Goal: Communication & Community: Answer question/provide support

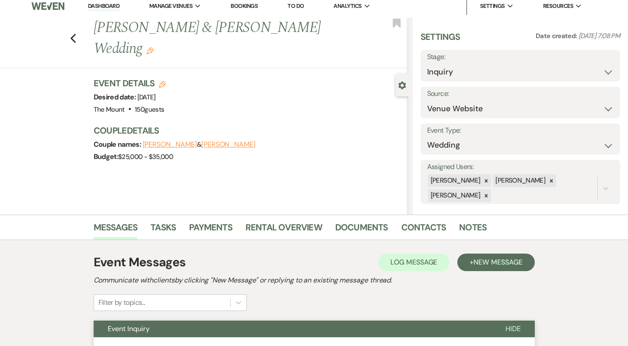
scroll to position [7, 0]
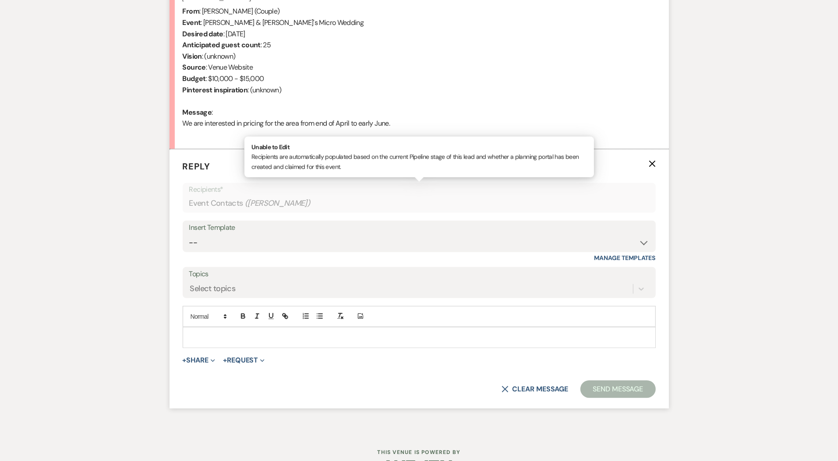
scroll to position [370, 0]
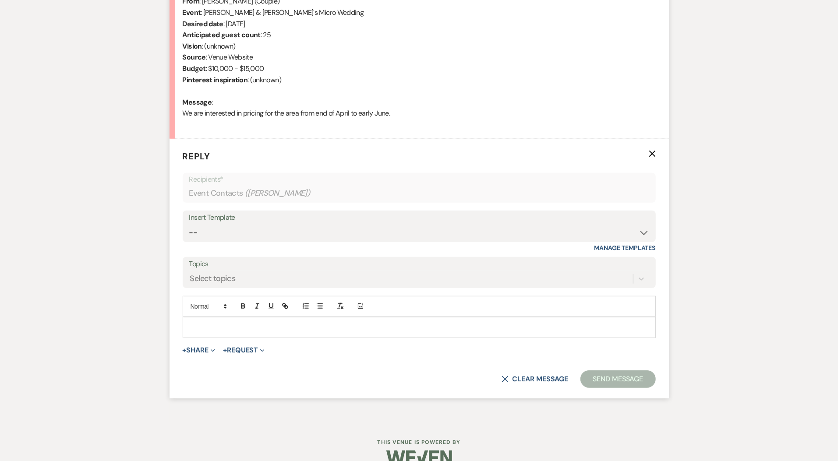
click at [293, 324] on p at bounding box center [419, 328] width 459 height 10
click at [240, 235] on select "-- Weven Planning Portal Introduction (Booked Events) Initial Inquiry Response …" at bounding box center [419, 232] width 460 height 17
click at [644, 230] on select "-- Weven Planning Portal Introduction (Booked Events) Initial Inquiry Response …" at bounding box center [419, 232] width 460 height 17
select select "5515"
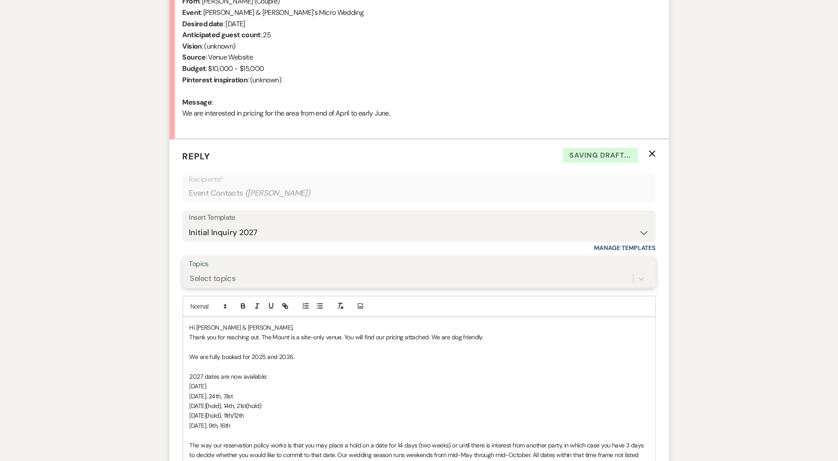
click at [223, 279] on div "Select topics" at bounding box center [213, 279] width 46 height 12
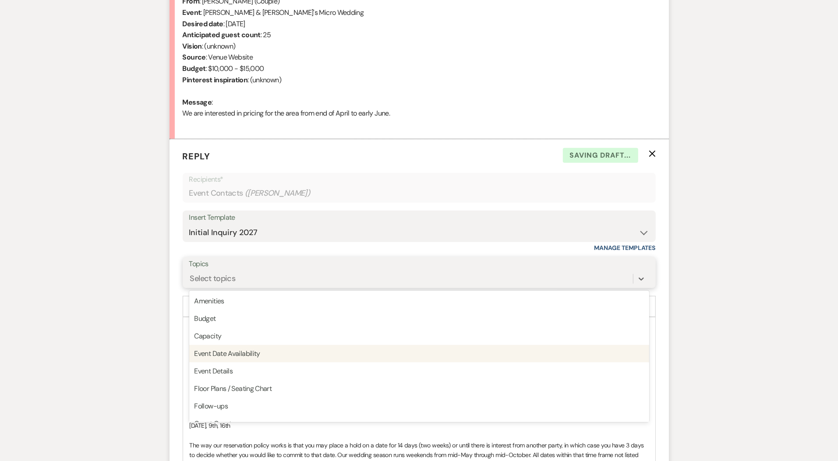
click at [249, 349] on div "Event Date Availability" at bounding box center [419, 354] width 460 height 18
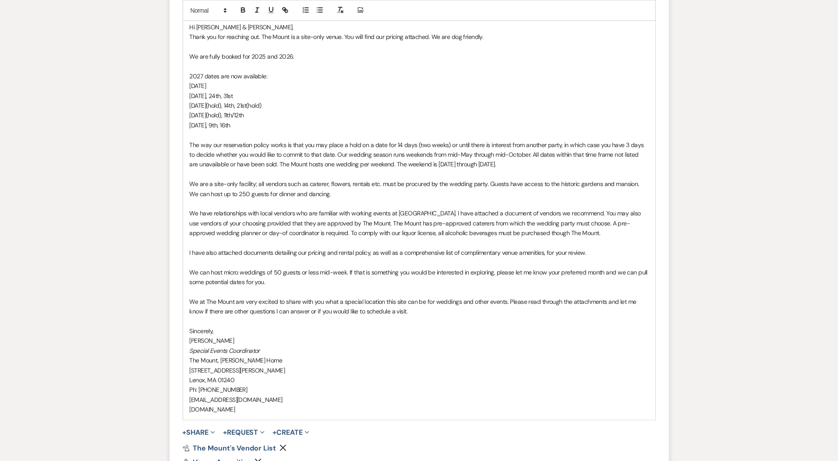
scroll to position [670, 0]
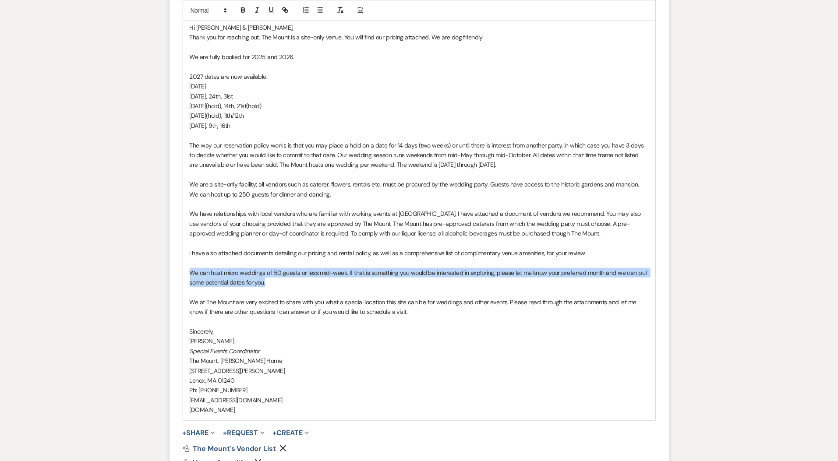
drag, startPoint x: 300, startPoint y: 280, endPoint x: 174, endPoint y: 273, distance: 126.7
click at [174, 273] on form "Reply X Draft Recipients* Event Contacts ( Sam Maquet ) Insert Template -- Weve…" at bounding box center [418, 181] width 499 height 684
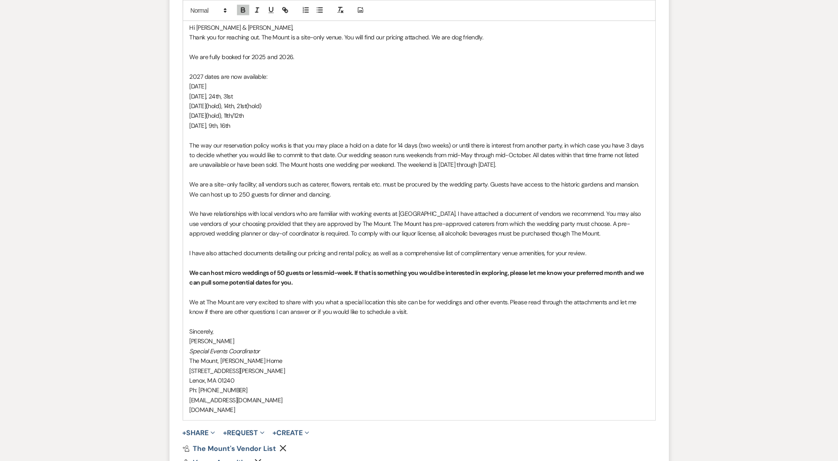
click at [362, 285] on p "We can host micro weddings of 50 guests or less mid-week. If that is something …" at bounding box center [419, 278] width 459 height 20
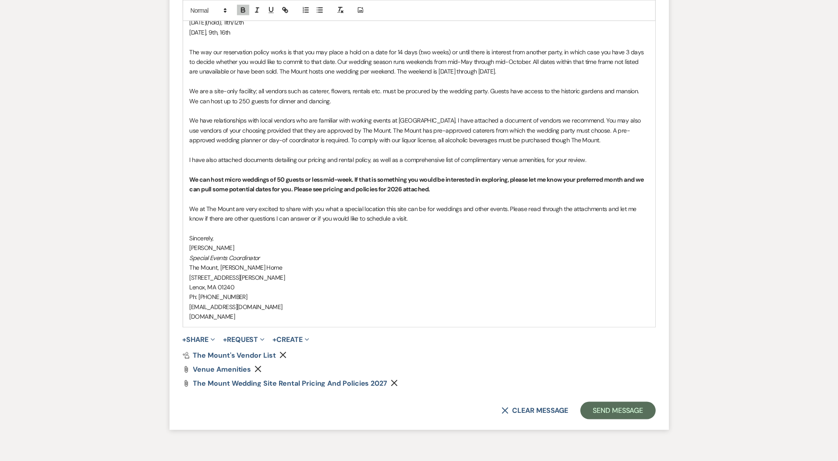
scroll to position [810, 0]
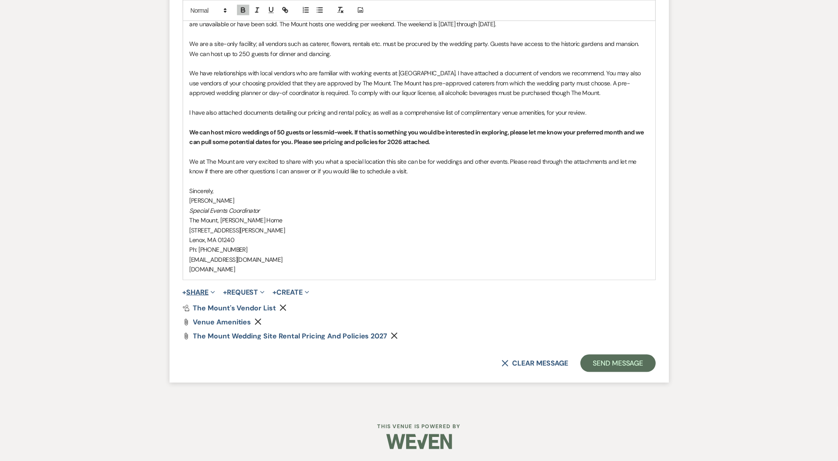
click at [205, 290] on button "+ Share Expand" at bounding box center [199, 292] width 33 height 7
click at [204, 315] on button "Doc Upload Documents" at bounding box center [244, 310] width 123 height 16
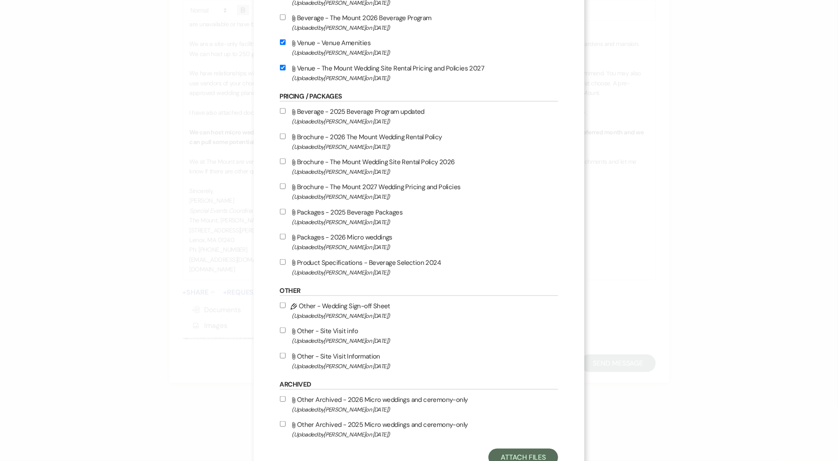
scroll to position [703, 0]
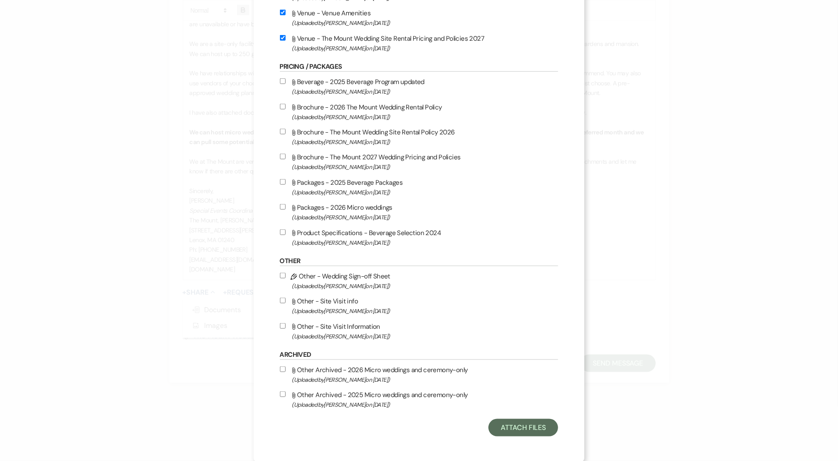
click at [380, 209] on label "Attach File Packages - 2026 Micro weddings (Uploaded by Faith Linz on Jan 8th, …" at bounding box center [419, 212] width 279 height 21
click at [286, 209] on input "Attach File Packages - 2026 Micro weddings (Uploaded by Faith Linz on Jan 8th, …" at bounding box center [283, 207] width 6 height 6
checkbox input "true"
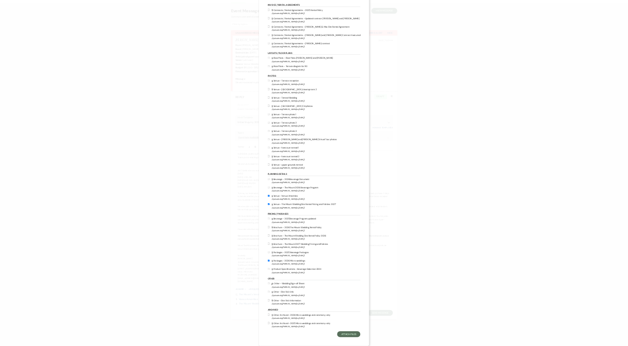
scroll to position [0, 0]
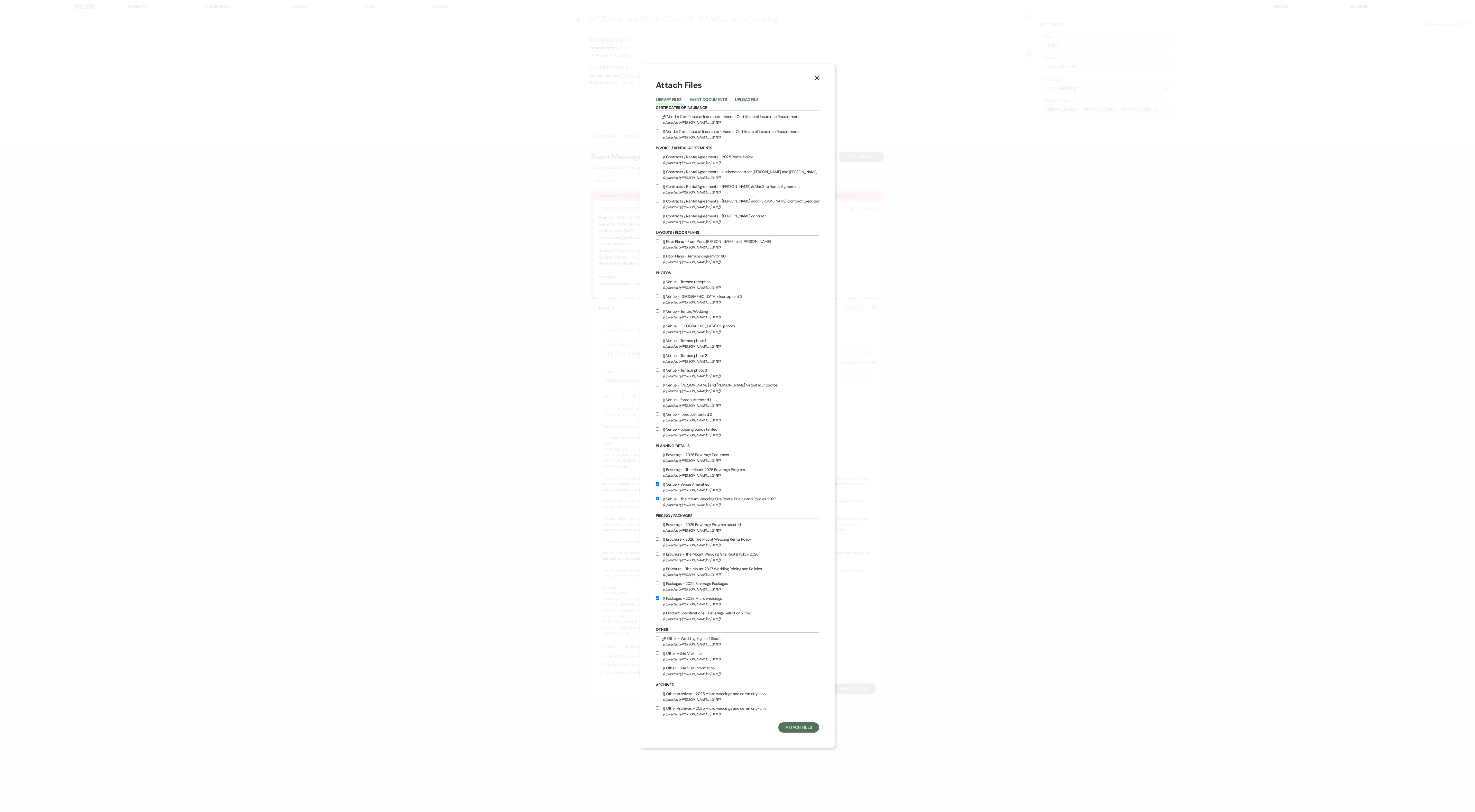
click at [410, 225] on div "X Attach Files Library Files Event Documents Upload File Certificates of Insura…" at bounding box center [738, 406] width 1475 height 812
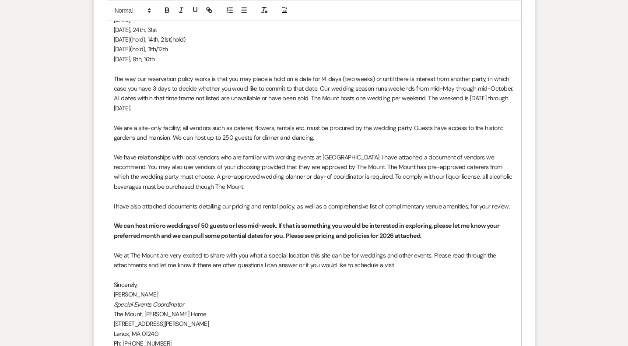
scroll to position [946, 0]
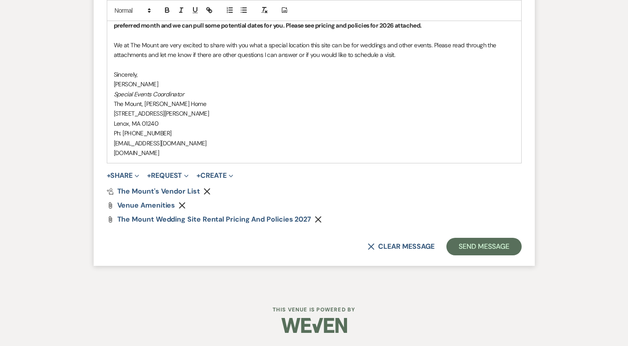
click at [122, 173] on button "+ Share Expand" at bounding box center [123, 175] width 33 height 7
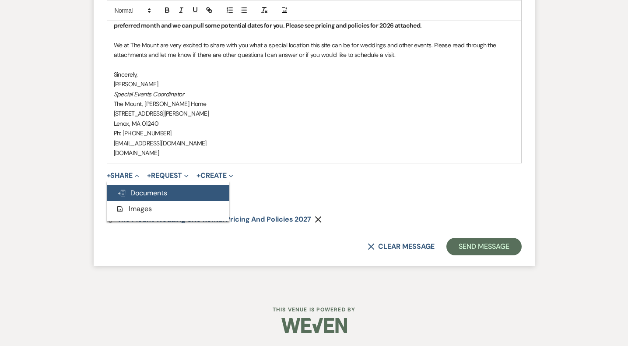
click at [138, 191] on span "Doc Upload Documents" at bounding box center [142, 192] width 50 height 9
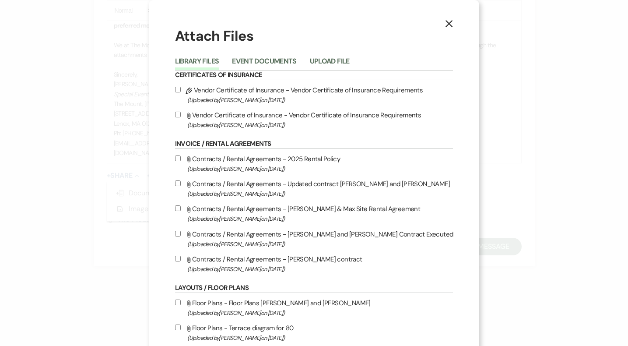
scroll to position [828, 0]
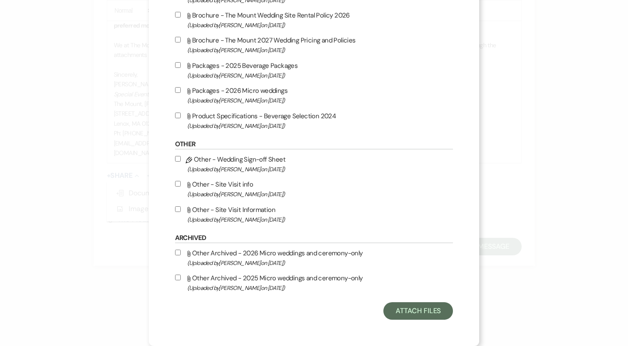
click at [244, 91] on label "Attach File Packages - 2026 Micro weddings (Uploaded by Faith Linz on Jan 8th, …" at bounding box center [314, 95] width 279 height 21
click at [181, 91] on input "Attach File Packages - 2026 Micro weddings (Uploaded by Faith Linz on Jan 8th, …" at bounding box center [178, 90] width 6 height 6
checkbox input "true"
click at [431, 206] on label "Attach File Other - Site Visit Information (Uploaded by Faith Linz on Mar 19th,…" at bounding box center [314, 214] width 279 height 21
click at [181, 206] on input "Attach File Other - Site Visit Information (Uploaded by Faith Linz on Mar 19th,…" at bounding box center [178, 209] width 6 height 6
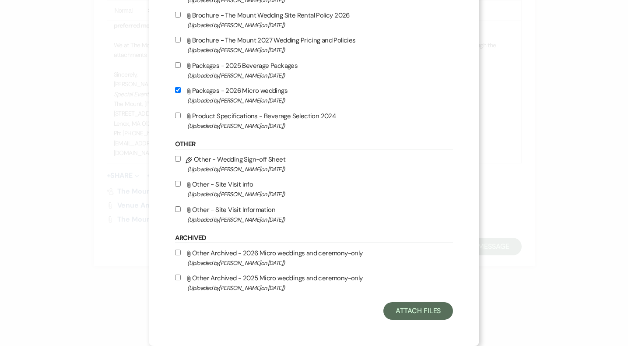
checkbox input "true"
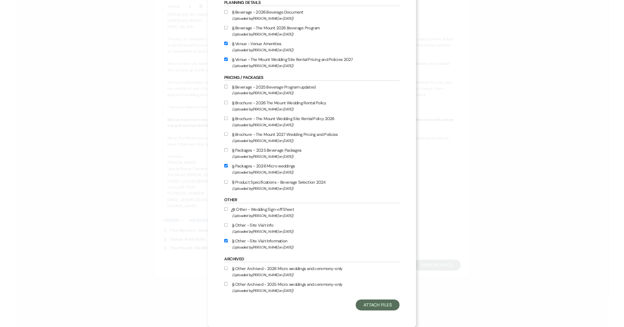
scroll to position [0, 0]
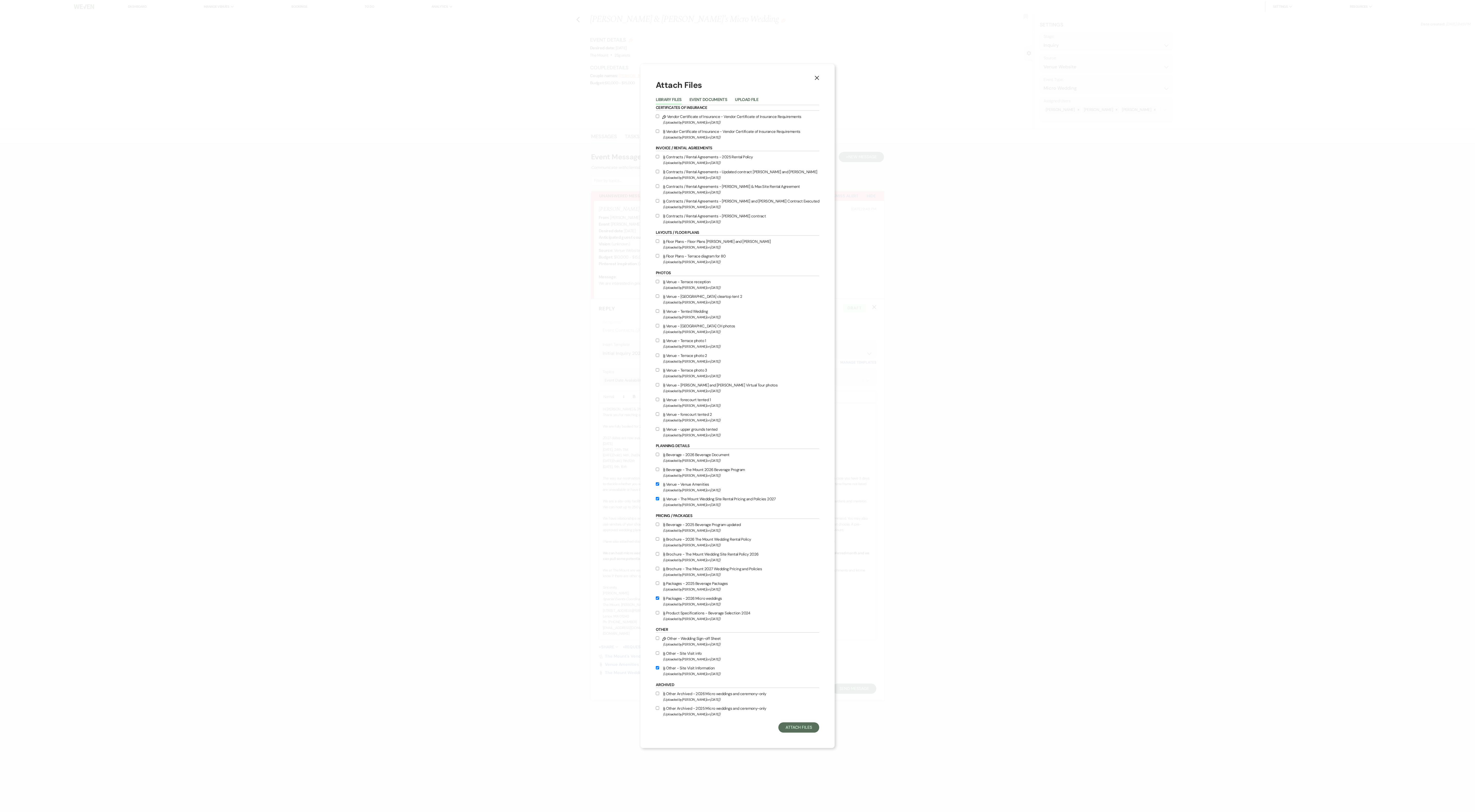
click at [410, 225] on div "X Attach Files Library Files Event Documents Upload File Certificates of Insura…" at bounding box center [738, 406] width 1475 height 812
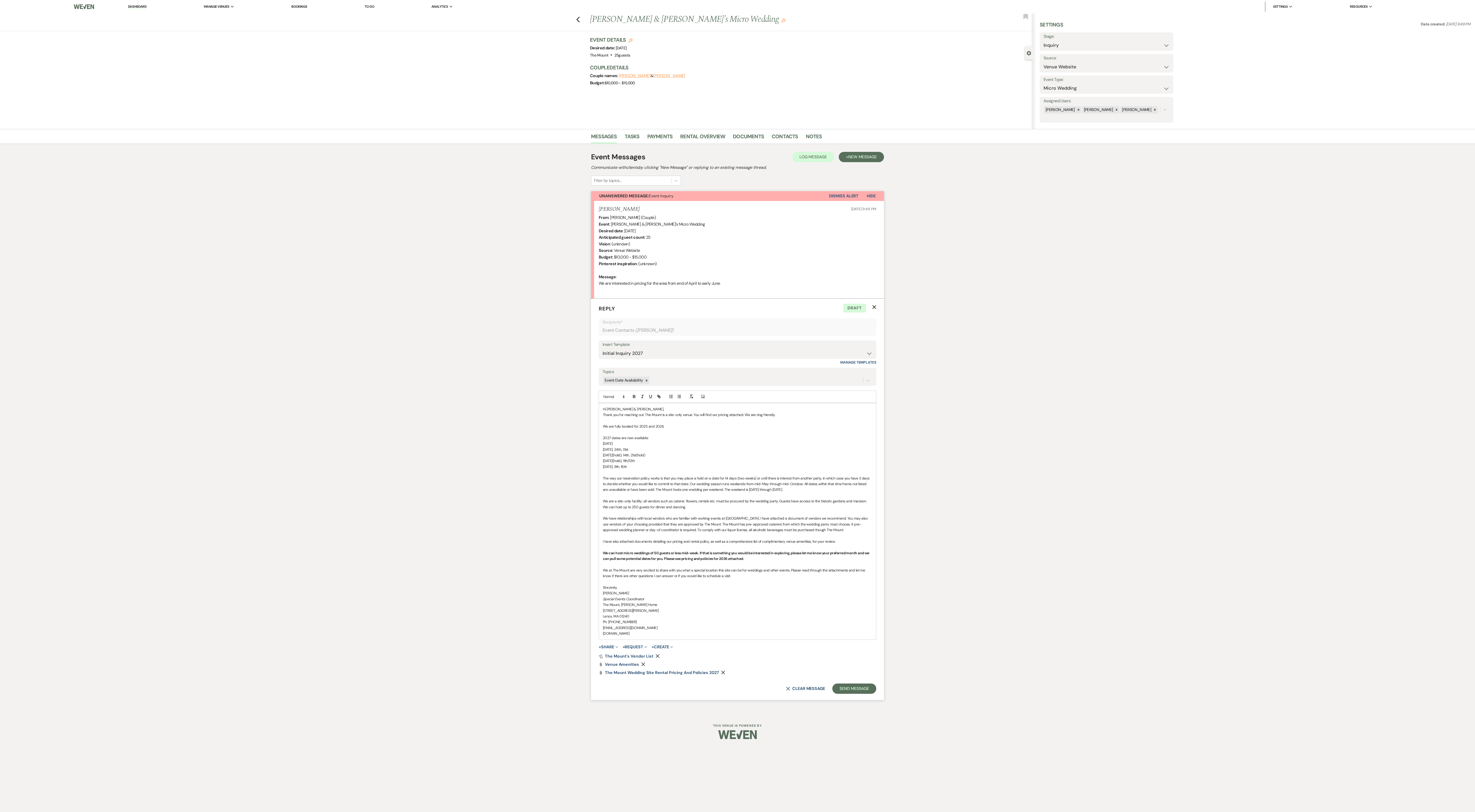
click at [410, 225] on div "Pref Vendors The Mount's Vendor List Remove Attach File Venue Amenities Remove …" at bounding box center [737, 664] width 278 height 21
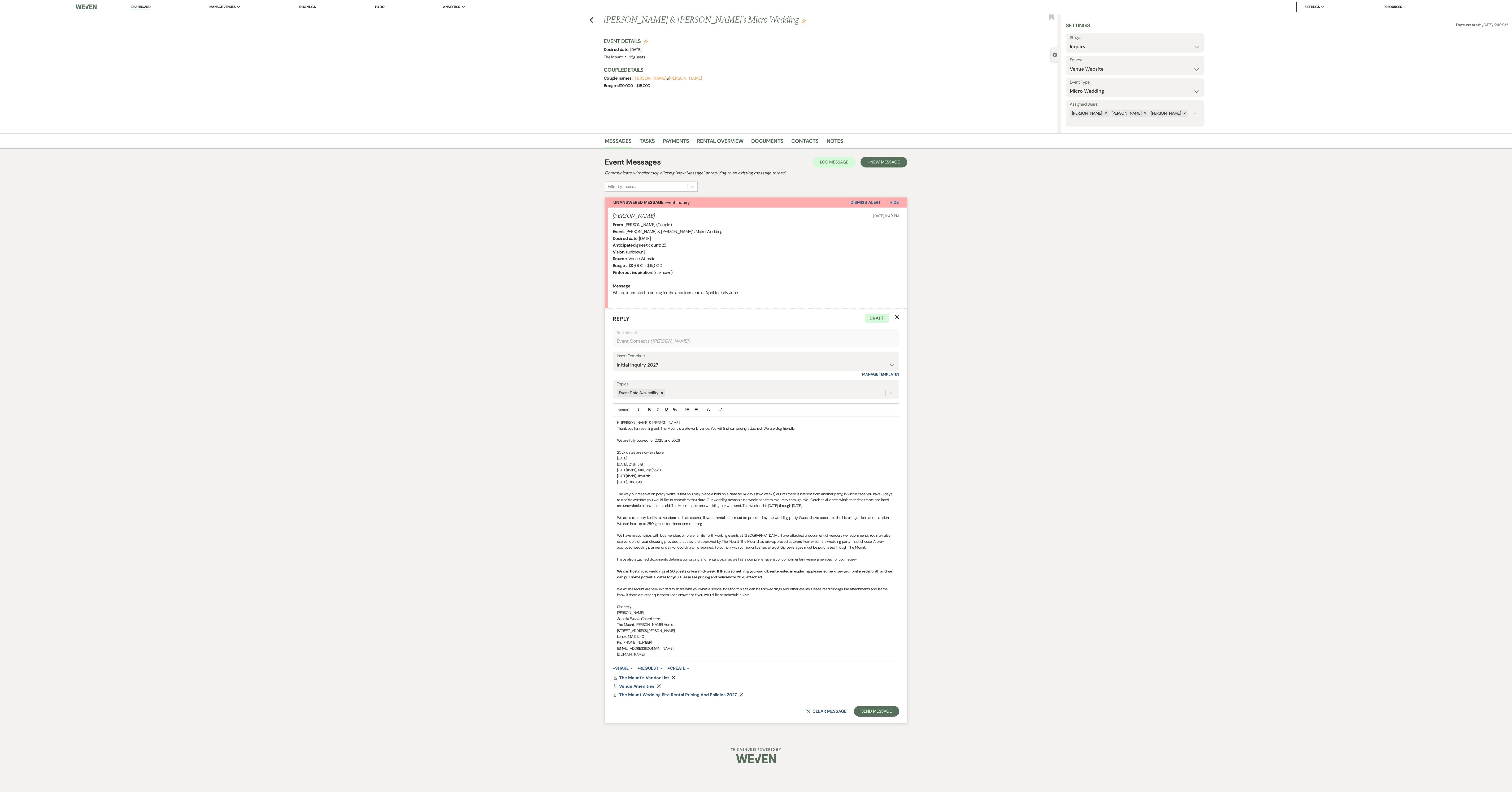
click at [423, 233] on button "+ Share Expand" at bounding box center [623, 668] width 20 height 4
click at [423, 233] on span "Doc Upload Documents" at bounding box center [634, 678] width 30 height 5
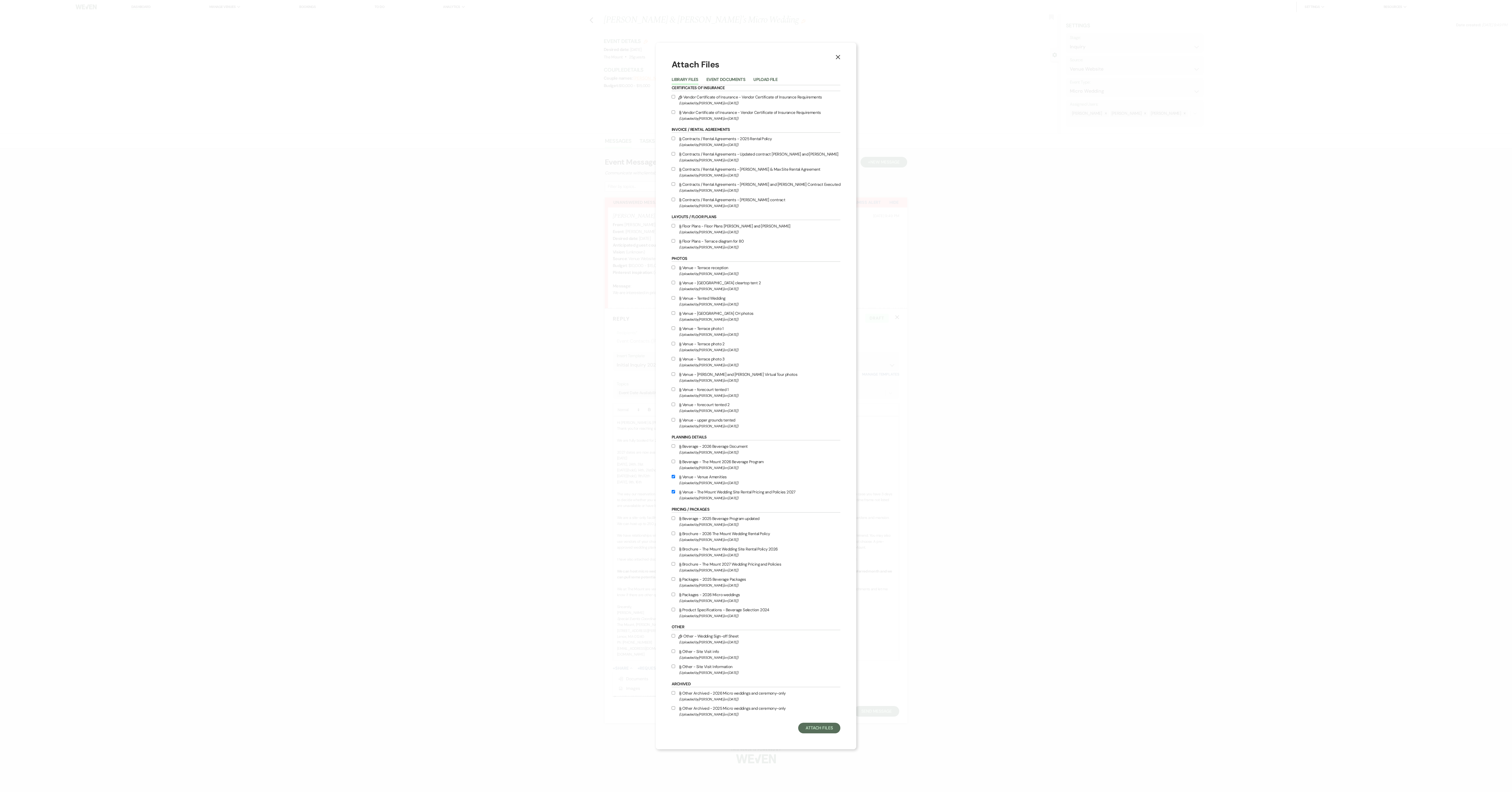
click at [423, 233] on div "X Attach Files Library Files Event Documents Upload File Certificates of Insura…" at bounding box center [755, 396] width 201 height 707
click at [423, 233] on label "Attach File Packages - 2026 Micro weddings (Uploaded by Faith Linz on Jan 8th, …" at bounding box center [756, 597] width 169 height 13
click at [423, 233] on input "Attach File Packages - 2026 Micro weddings (Uploaded by Faith Linz on Jan 8th, …" at bounding box center [674, 594] width 4 height 4
checkbox input "true"
click at [423, 233] on button "Attach Files" at bounding box center [820, 728] width 42 height 11
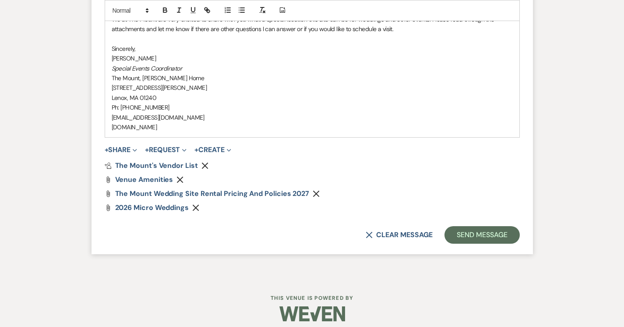
scroll to position [980, 0]
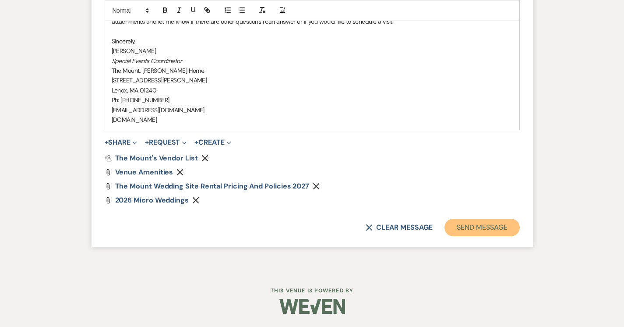
click at [463, 227] on button "Send Message" at bounding box center [481, 228] width 75 height 18
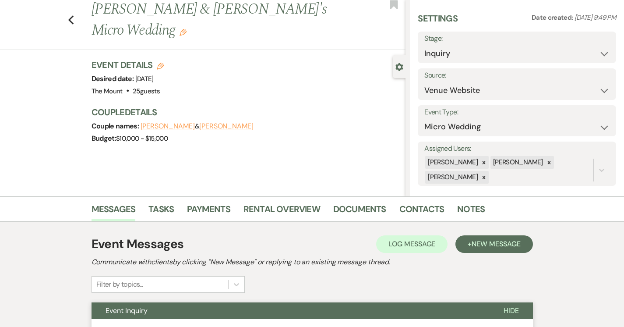
scroll to position [0, 0]
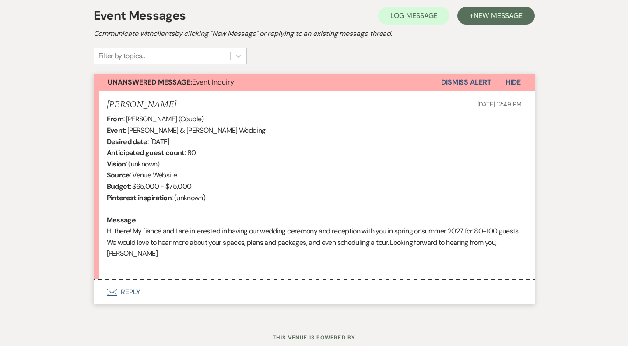
click at [126, 292] on button "Envelope Reply" at bounding box center [314, 292] width 441 height 25
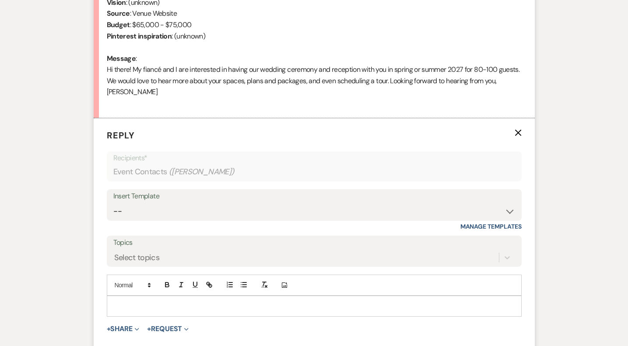
scroll to position [423, 0]
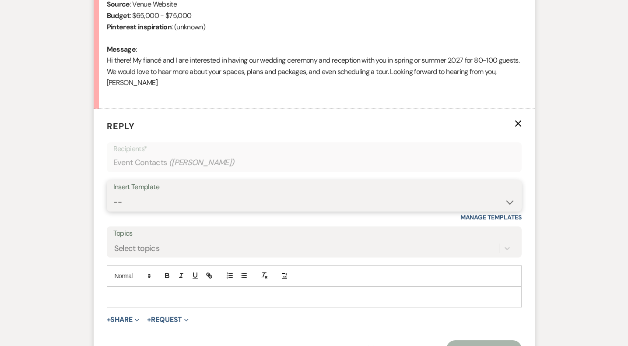
click at [126, 198] on select "-- Weven Planning Portal Introduction (Booked Events) Initial Inquiry Response …" at bounding box center [314, 202] width 402 height 17
select select "5515"
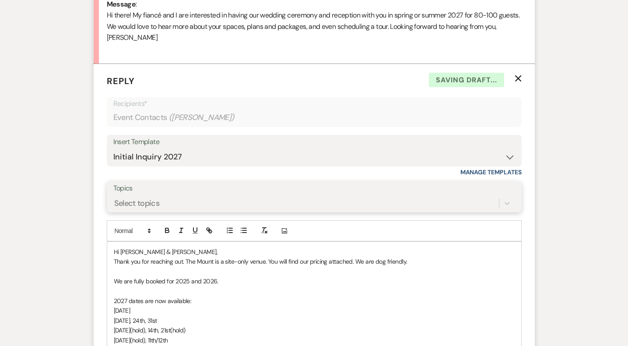
click at [139, 212] on div "Select topics" at bounding box center [314, 203] width 402 height 17
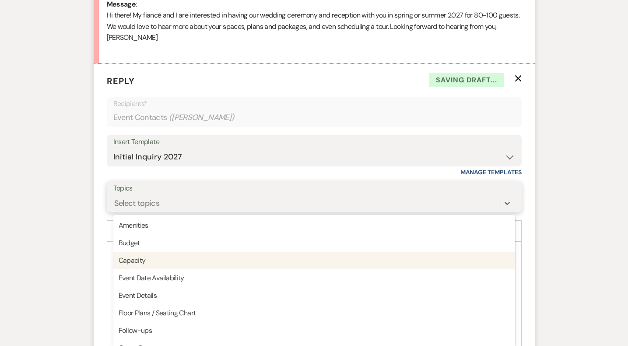
scroll to position [472, 0]
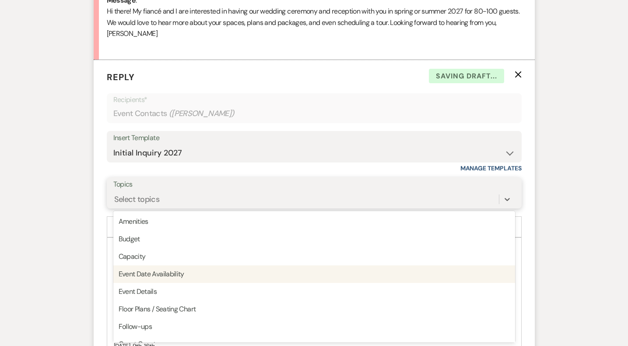
click at [152, 276] on div "Event Date Availability" at bounding box center [314, 274] width 402 height 18
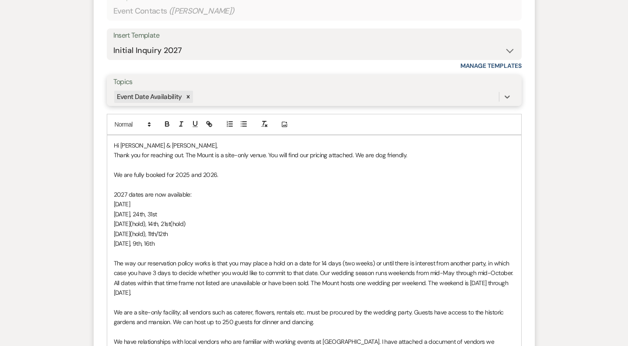
scroll to position [572, 0]
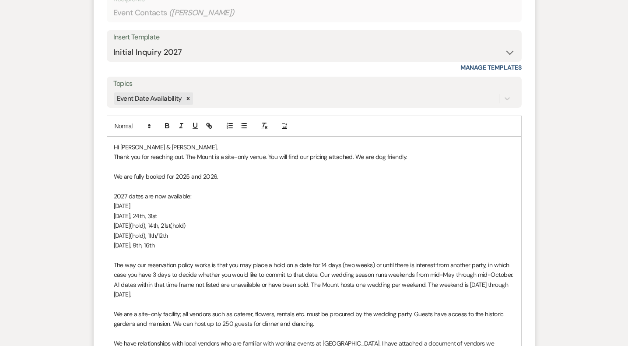
click at [159, 145] on span "Hi Dominick & Pergolizzi," at bounding box center [166, 147] width 104 height 8
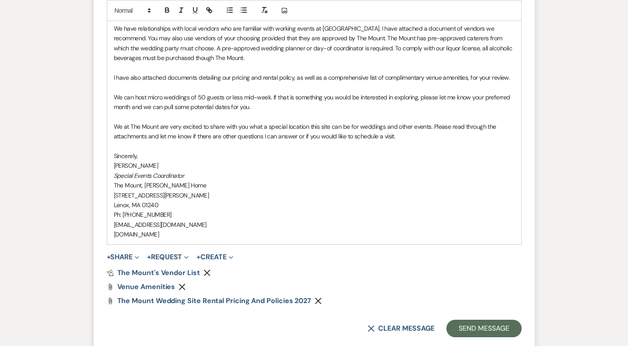
scroll to position [969, 0]
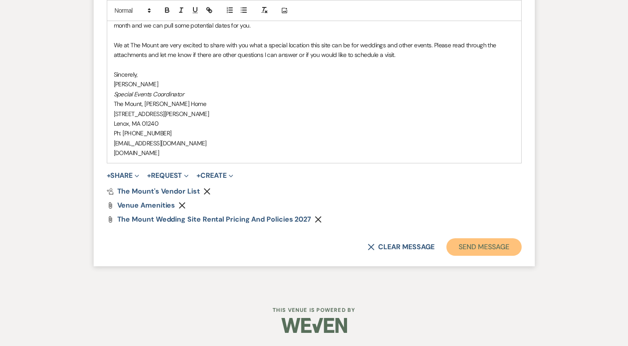
click at [483, 242] on button "Send Message" at bounding box center [484, 247] width 75 height 18
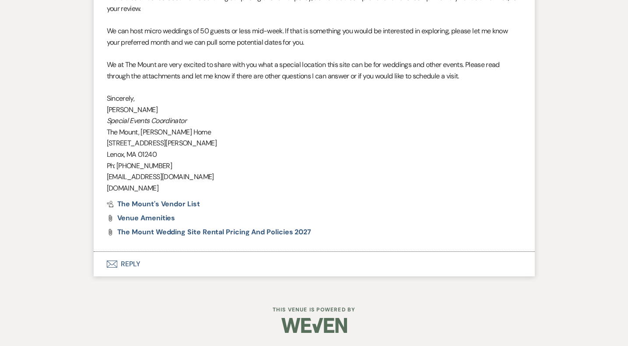
scroll to position [867, 0]
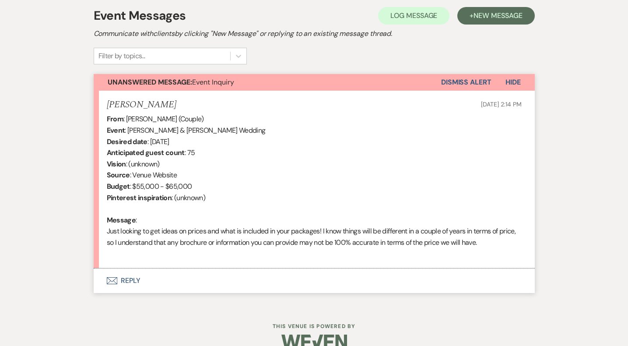
click at [136, 279] on button "Envelope Reply" at bounding box center [314, 280] width 441 height 25
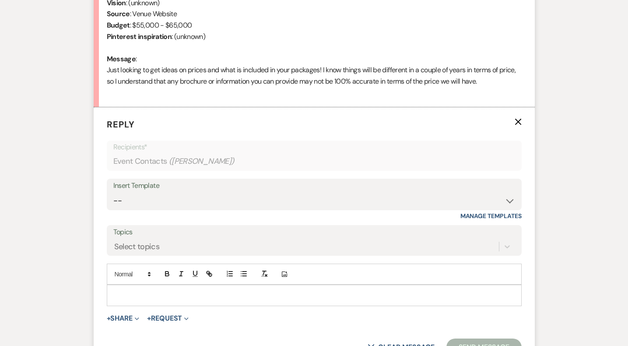
scroll to position [413, 0]
click at [170, 204] on select "-- Weven Planning Portal Introduction (Booked Events) Initial Inquiry Response …" at bounding box center [314, 201] width 402 height 17
select select "5515"
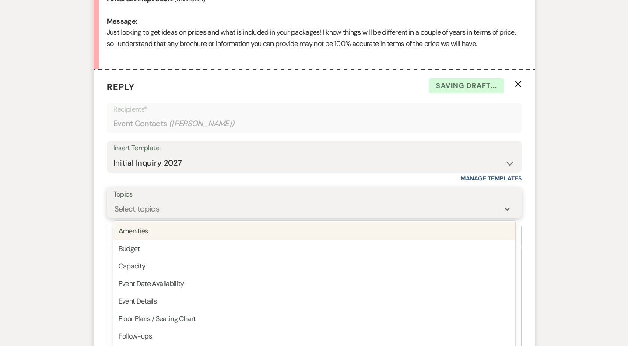
click at [173, 217] on div "option Amenities focused, 1 of 20. 20 results available. Use Up and Down to cho…" at bounding box center [314, 209] width 402 height 17
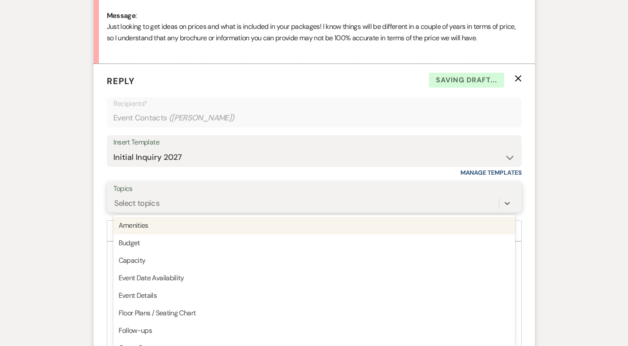
scroll to position [460, 0]
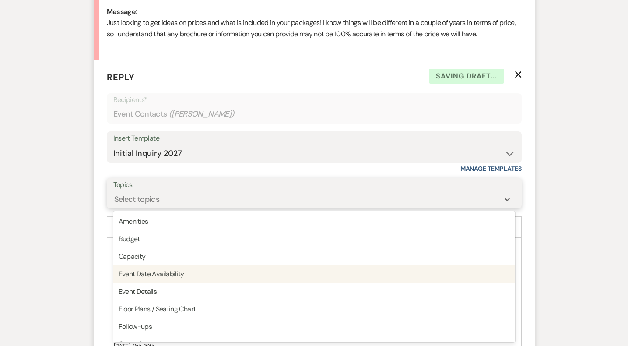
click at [176, 271] on div "Event Date Availability" at bounding box center [314, 274] width 402 height 18
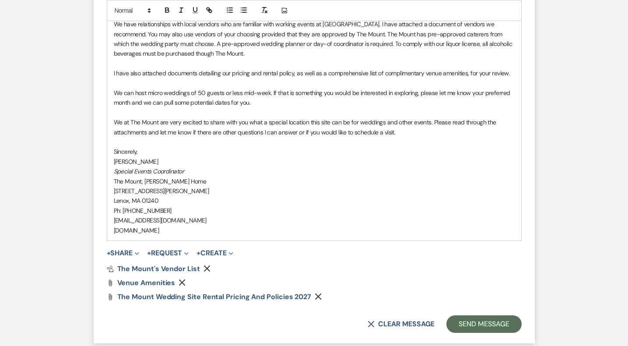
scroll to position [957, 0]
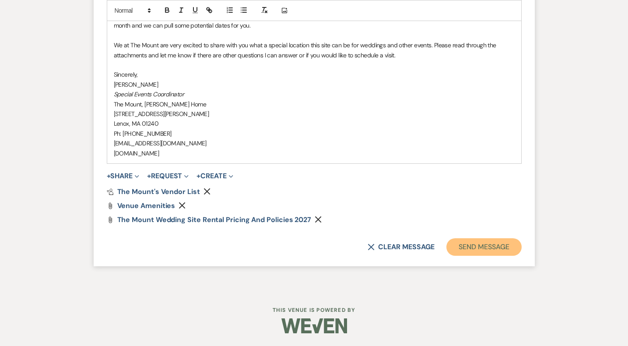
click at [473, 252] on button "Send Message" at bounding box center [484, 247] width 75 height 18
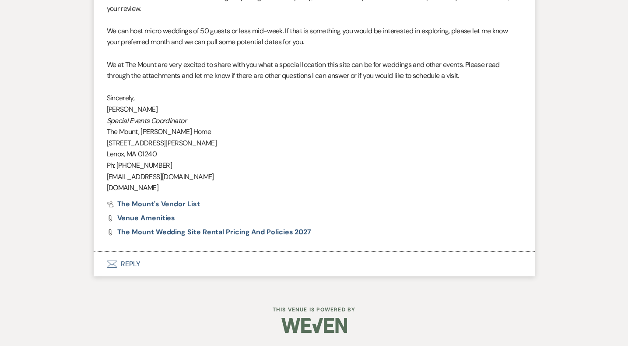
scroll to position [855, 0]
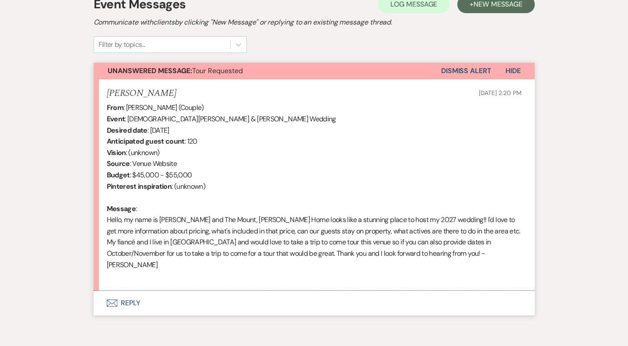
click at [135, 291] on button "Envelope Reply" at bounding box center [314, 303] width 441 height 25
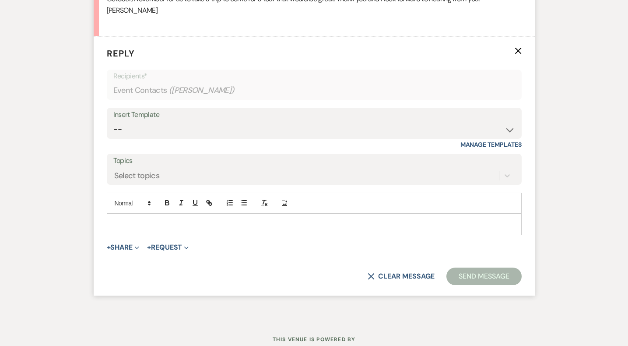
scroll to position [526, 0]
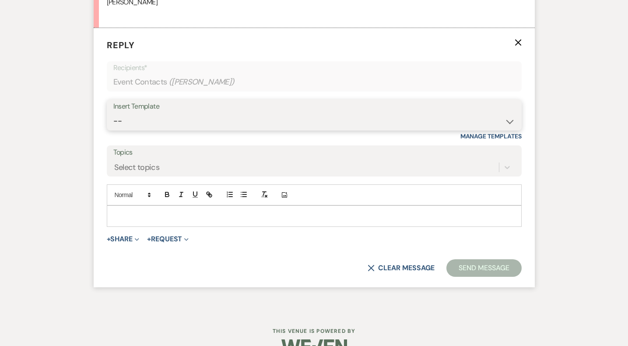
click at [182, 113] on select "-- Weven Planning Portal Introduction (Booked Events) Initial Inquiry Response …" at bounding box center [314, 121] width 402 height 17
select select "5515"
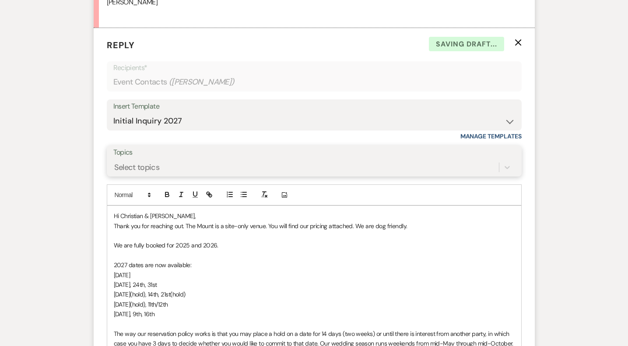
click at [164, 160] on div "Select topics" at bounding box center [306, 167] width 386 height 15
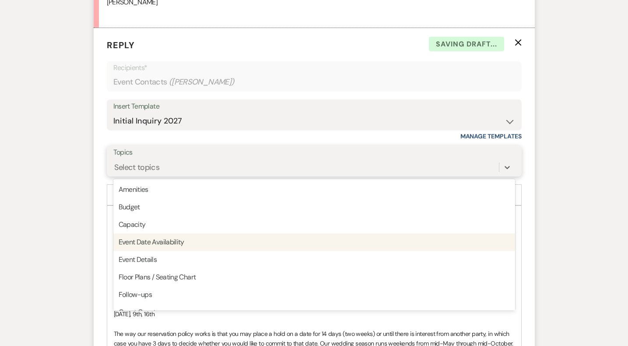
click at [175, 233] on div "Event Date Availability" at bounding box center [314, 242] width 402 height 18
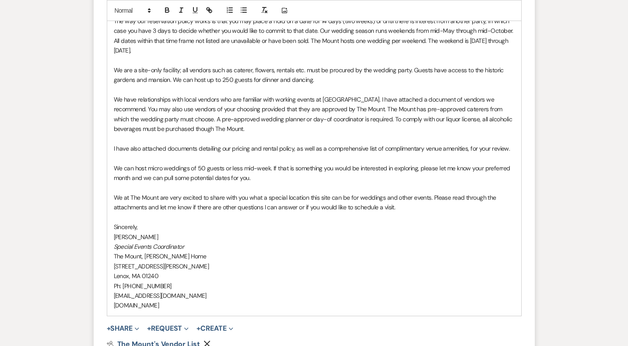
scroll to position [980, 0]
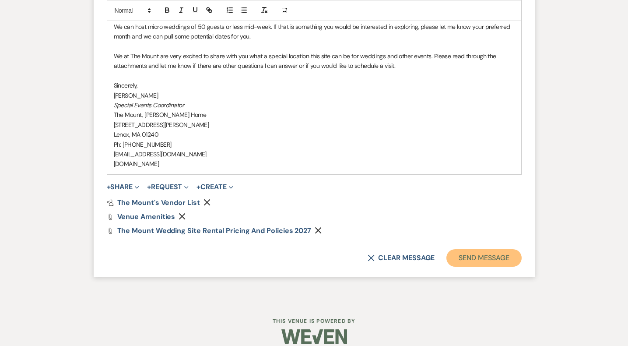
click at [484, 250] on button "Send Message" at bounding box center [484, 258] width 75 height 18
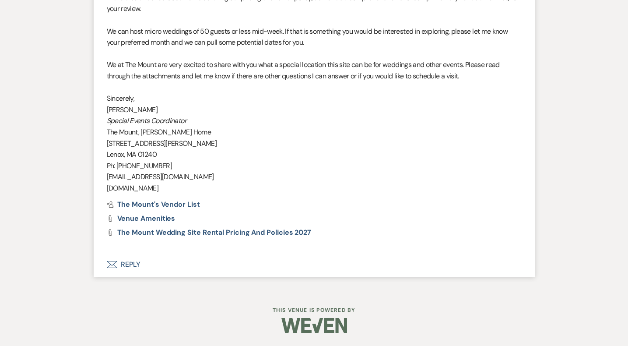
scroll to position [878, 0]
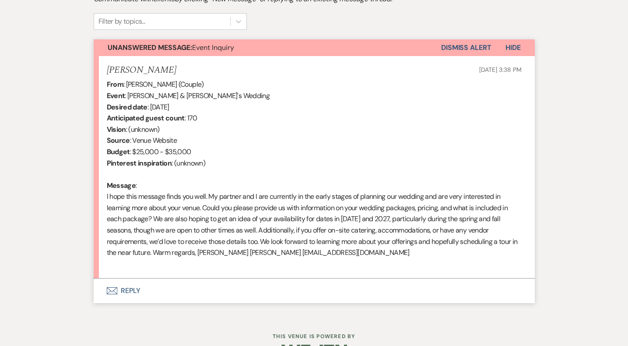
scroll to position [292, 0]
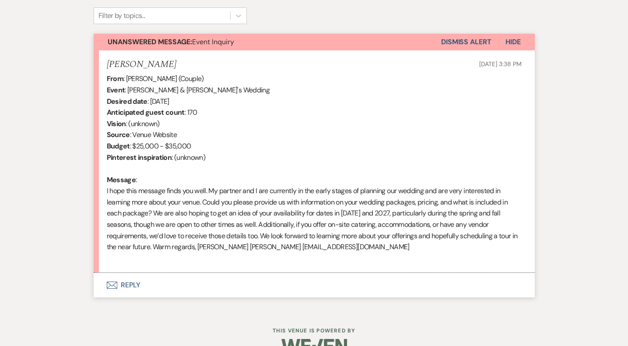
click at [130, 283] on button "Envelope Reply" at bounding box center [314, 285] width 441 height 25
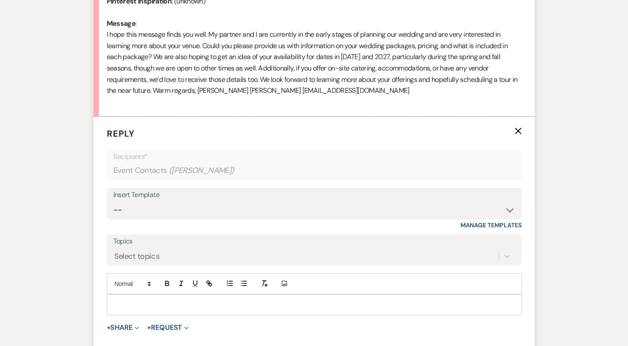
scroll to position [466, 0]
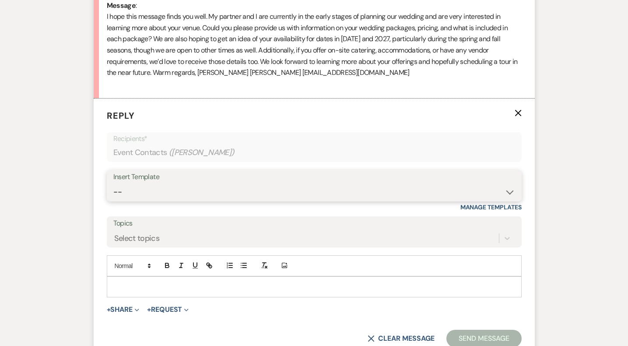
click at [158, 188] on select "-- Weven Planning Portal Introduction (Booked Events) Initial Inquiry Response …" at bounding box center [314, 191] width 402 height 17
select select "5515"
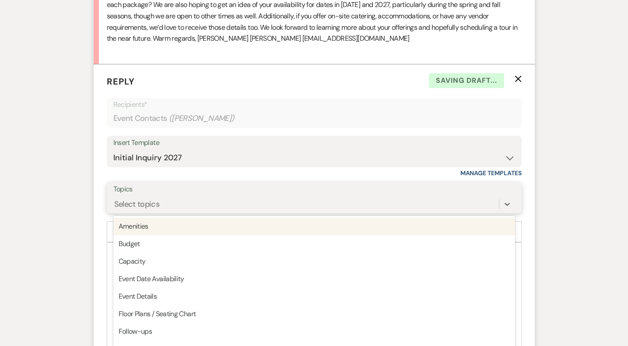
click at [156, 212] on div "option Amenities focused, 1 of 20. 20 results available. Use Up and Down to cho…" at bounding box center [314, 204] width 402 height 17
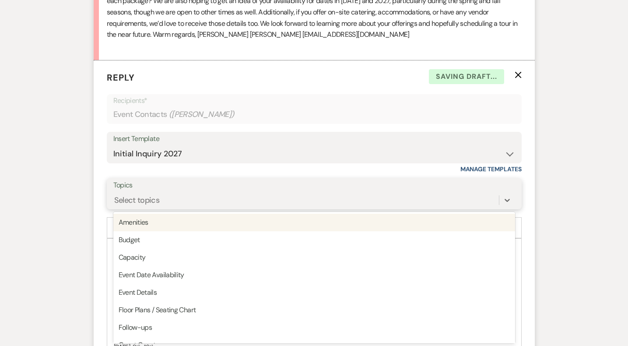
scroll to position [505, 0]
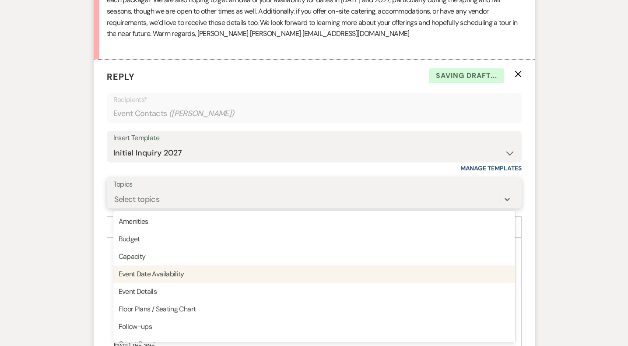
click at [159, 277] on div "Event Date Availability" at bounding box center [314, 274] width 402 height 18
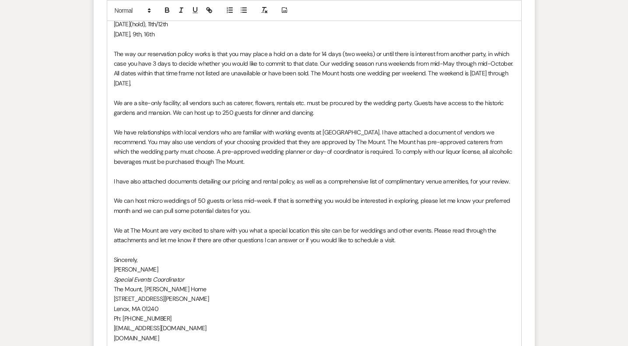
scroll to position [1002, 0]
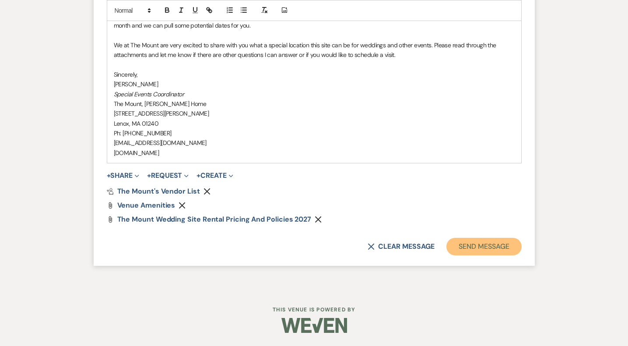
click at [482, 242] on button "Send Message" at bounding box center [484, 247] width 75 height 18
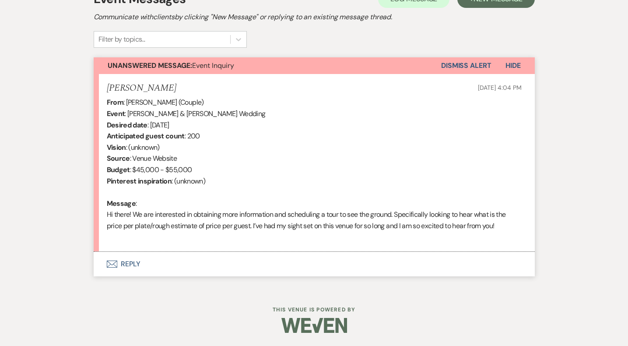
click at [136, 261] on button "Envelope Reply" at bounding box center [314, 264] width 441 height 25
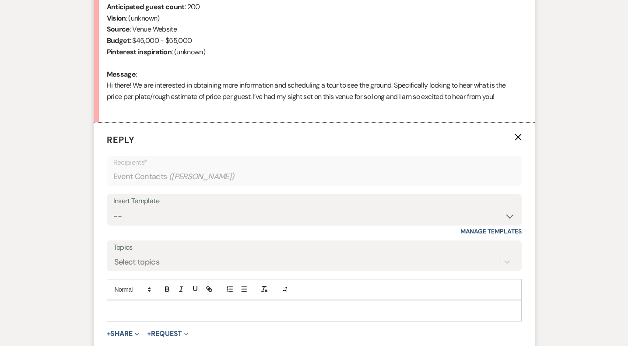
scroll to position [402, 0]
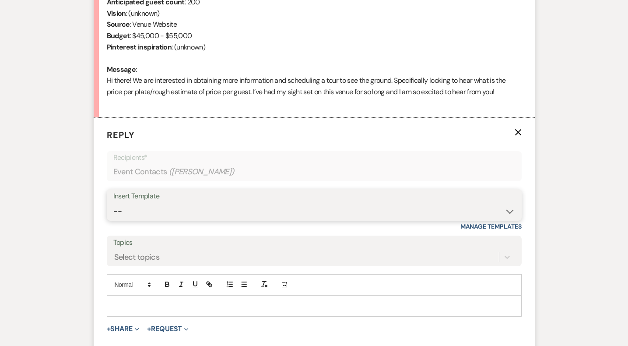
click at [127, 217] on select "-- Weven Planning Portal Introduction (Booked Events) Initial Inquiry Response …" at bounding box center [314, 211] width 402 height 17
select select "5515"
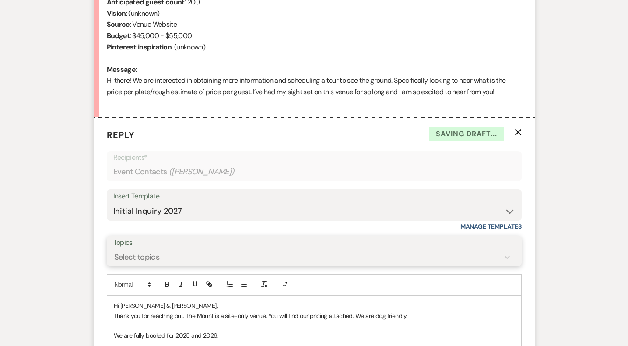
click at [169, 255] on div "Select topics" at bounding box center [314, 257] width 402 height 17
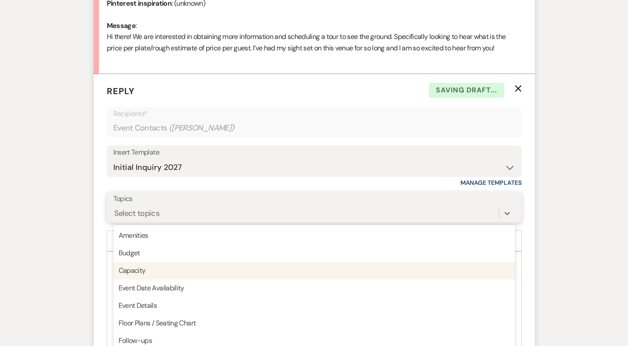
scroll to position [460, 0]
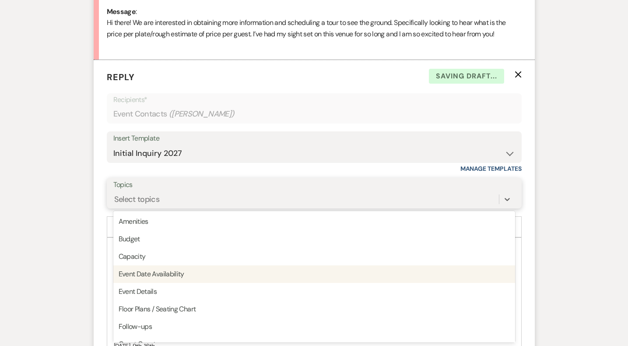
click at [168, 275] on div "Event Date Availability" at bounding box center [314, 274] width 402 height 18
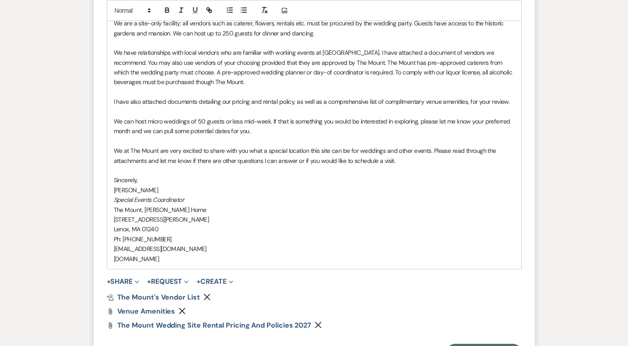
scroll to position [957, 0]
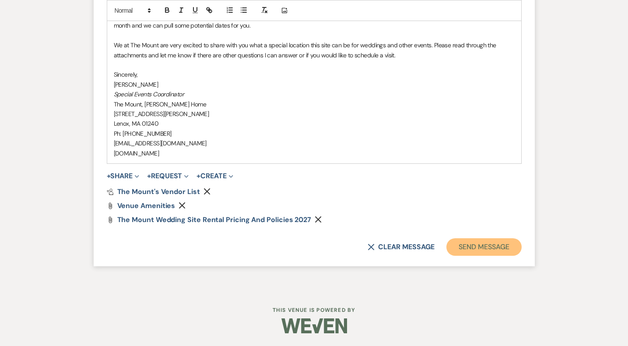
click at [459, 245] on button "Send Message" at bounding box center [484, 247] width 75 height 18
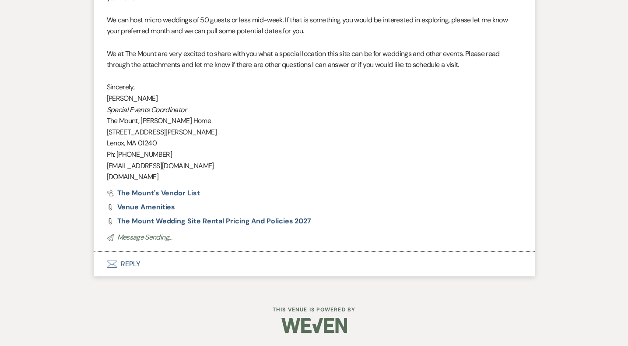
scroll to position [867, 0]
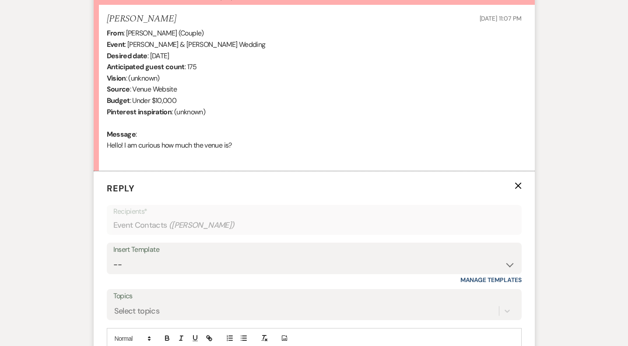
scroll to position [352, 0]
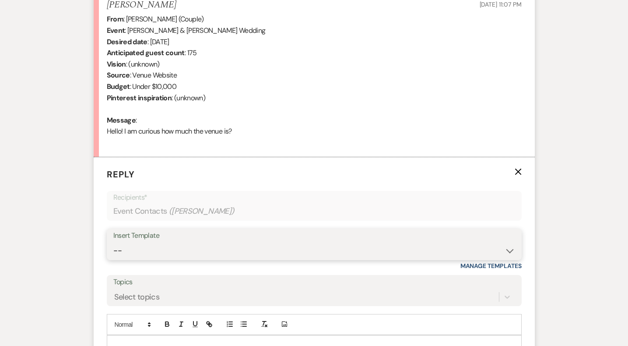
click at [136, 252] on select "-- Weven Planning Portal Introduction (Booked Events) Initial Inquiry Response …" at bounding box center [314, 250] width 402 height 17
select select "5515"
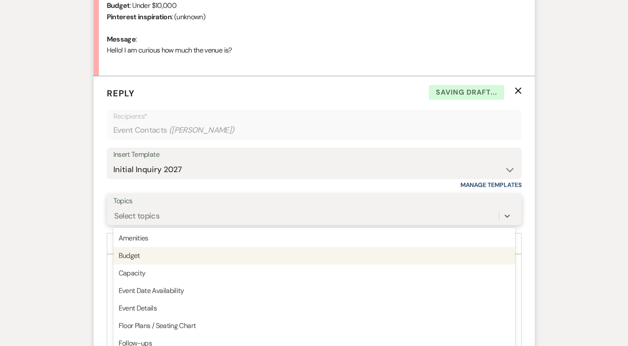
click at [145, 224] on div "option Budget focused, 2 of 20. 20 results available. Use Up and Down to choose…" at bounding box center [314, 216] width 402 height 17
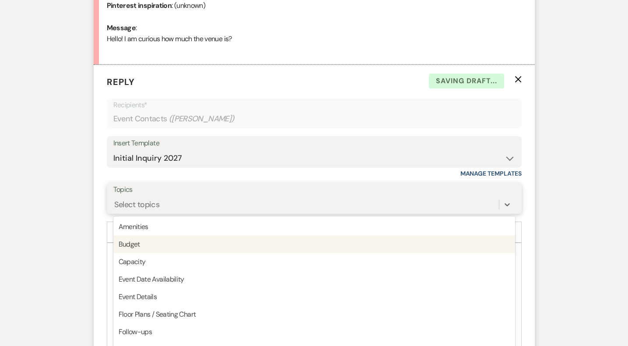
scroll to position [449, 0]
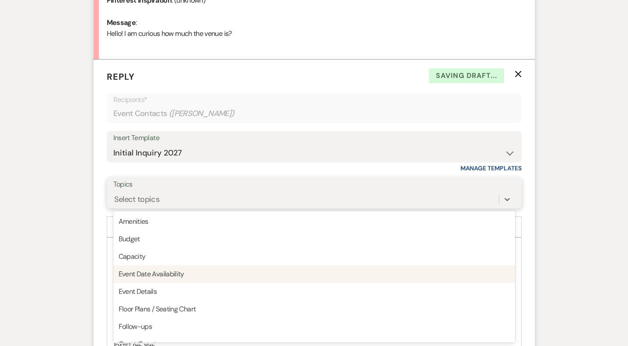
click at [147, 278] on div "Event Date Availability" at bounding box center [314, 274] width 402 height 18
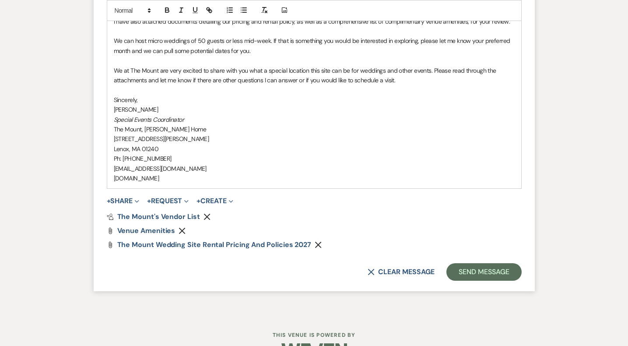
scroll to position [924, 0]
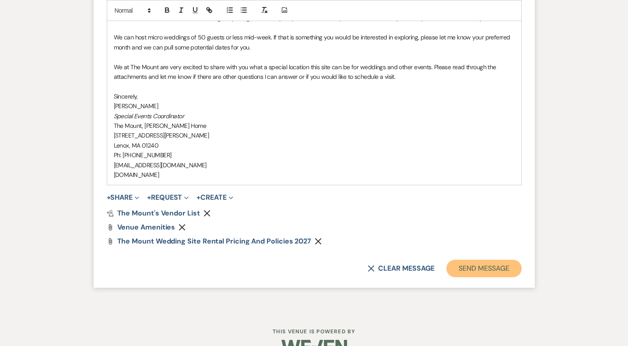
click at [452, 268] on button "Send Message" at bounding box center [484, 269] width 75 height 18
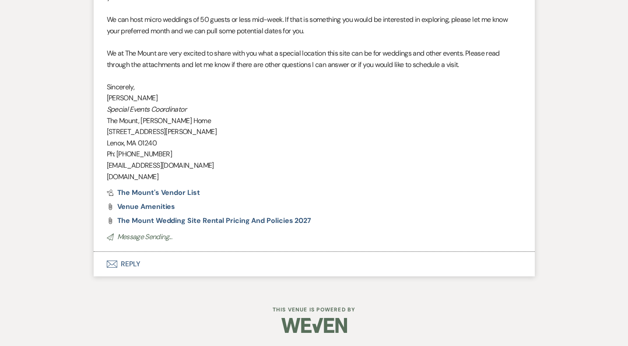
scroll to position [855, 0]
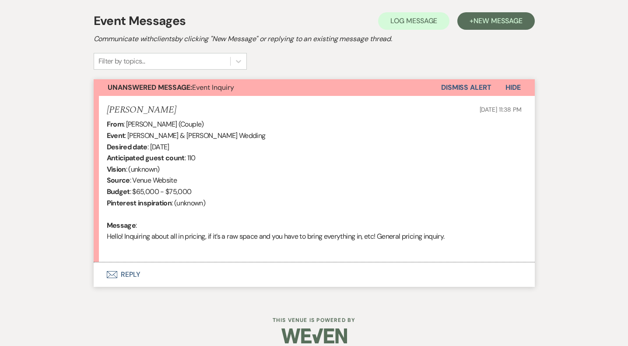
click at [133, 272] on button "Envelope Reply" at bounding box center [314, 274] width 441 height 25
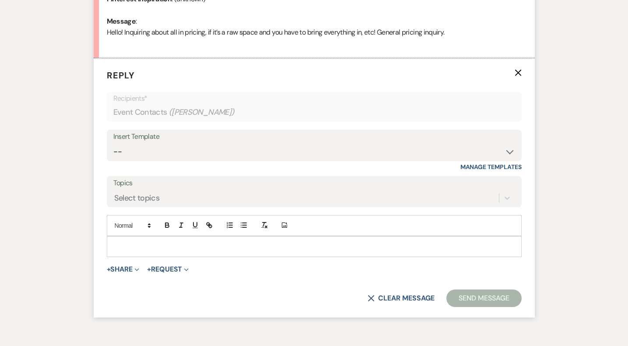
scroll to position [479, 0]
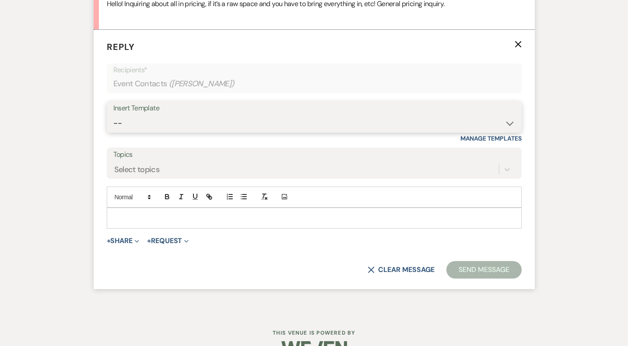
click at [138, 129] on select "-- Weven Planning Portal Introduction (Booked Events) Initial Inquiry Response …" at bounding box center [314, 123] width 402 height 17
select select "5515"
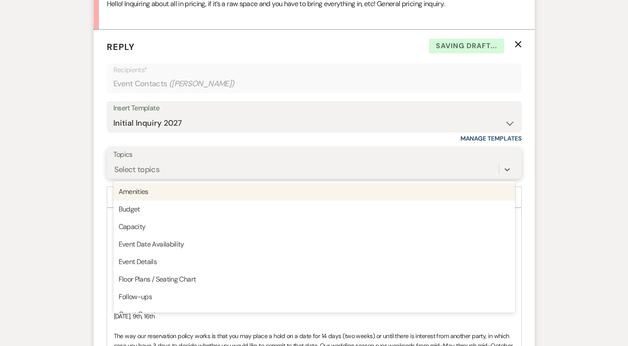
click at [152, 169] on div "Select topics" at bounding box center [137, 169] width 46 height 12
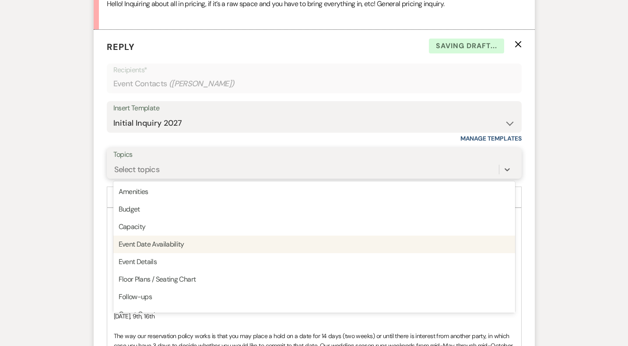
click at [166, 243] on div "Event Date Availability" at bounding box center [314, 245] width 402 height 18
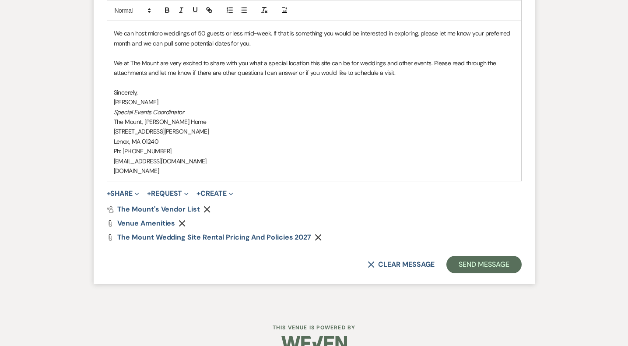
scroll to position [946, 0]
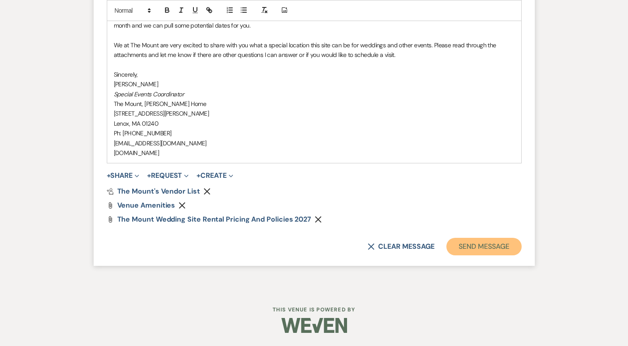
click at [493, 242] on button "Send Message" at bounding box center [484, 247] width 75 height 18
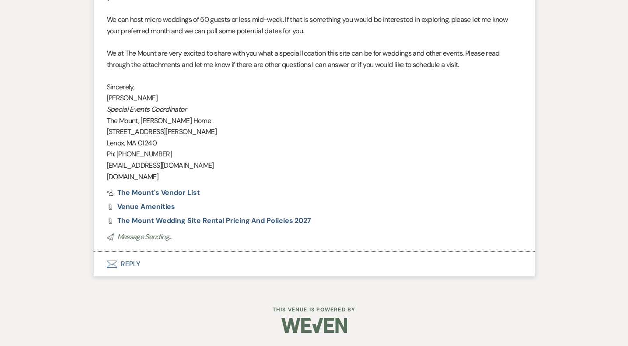
scroll to position [855, 0]
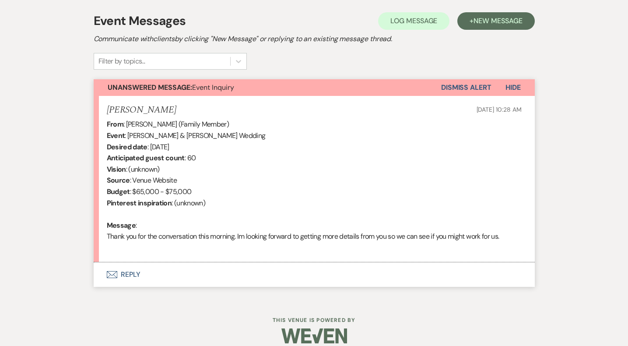
click at [128, 268] on button "Envelope Reply" at bounding box center [314, 274] width 441 height 25
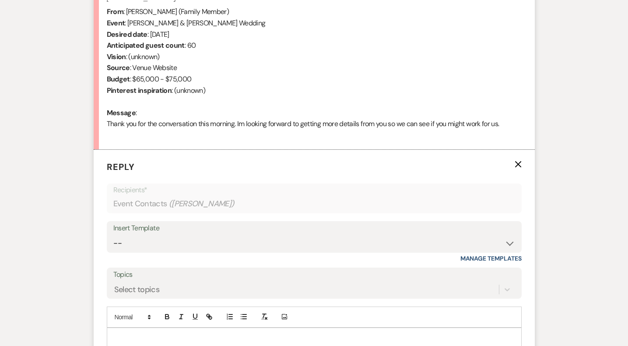
scroll to position [362, 0]
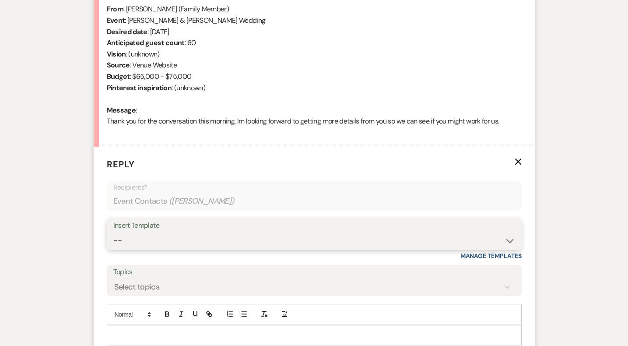
click at [289, 241] on select "-- Weven Planning Portal Introduction (Booked Events) Initial Inquiry Response …" at bounding box center [314, 240] width 402 height 17
select select "5515"
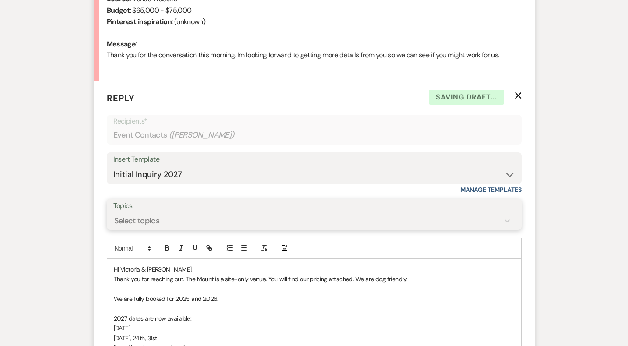
click at [194, 229] on div "Select topics" at bounding box center [314, 220] width 402 height 17
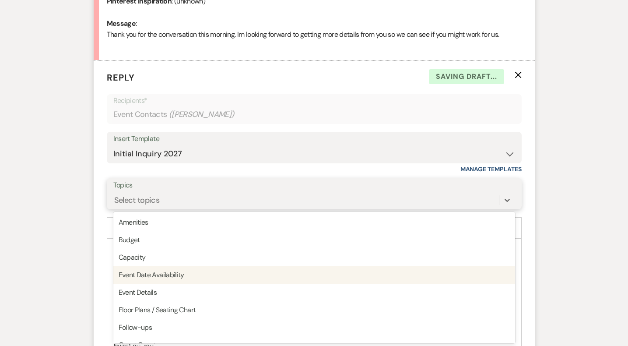
scroll to position [449, 0]
click at [192, 273] on div "Event Date Availability" at bounding box center [314, 274] width 402 height 18
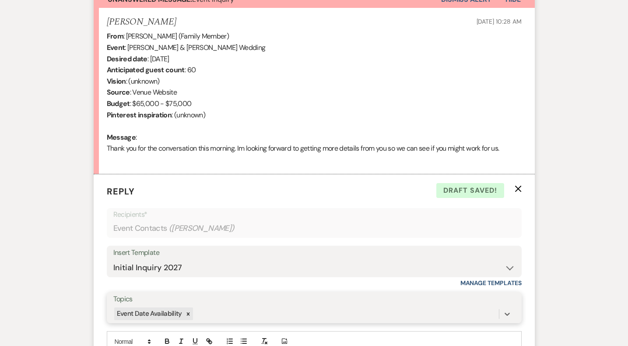
scroll to position [335, 0]
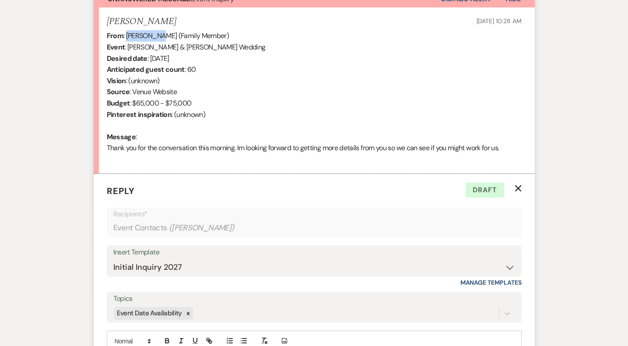
drag, startPoint x: 158, startPoint y: 36, endPoint x: 126, endPoint y: 38, distance: 31.6
click at [126, 38] on div "From : Jacqueline Togut (Family Member) Event : Victoria Chen & Zachary Togut's…" at bounding box center [314, 97] width 415 height 134
copy div "Jacqueline"
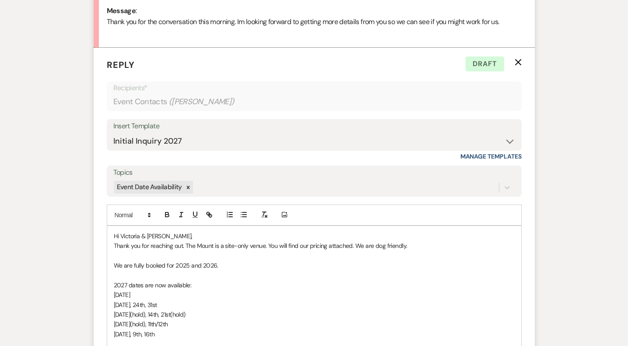
scroll to position [463, 0]
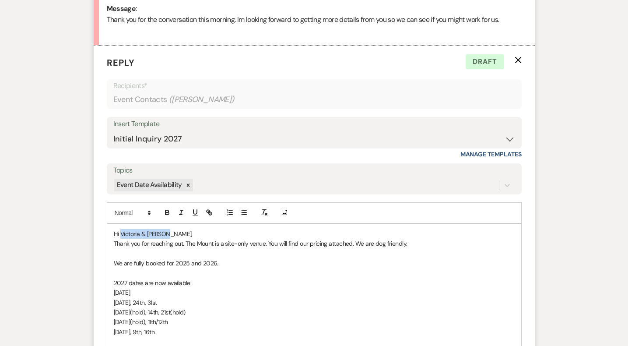
drag, startPoint x: 121, startPoint y: 234, endPoint x: 168, endPoint y: 235, distance: 46.9
click at [168, 235] on span "Hi Victoria & Zachary," at bounding box center [153, 234] width 79 height 8
click at [359, 264] on p "We are fully booked for 2025 and 2026." at bounding box center [314, 263] width 401 height 10
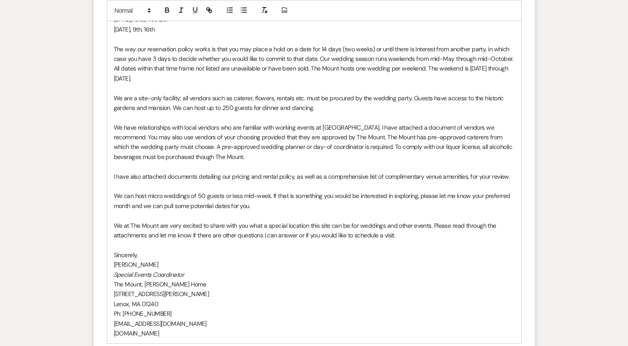
scroll to position [773, 0]
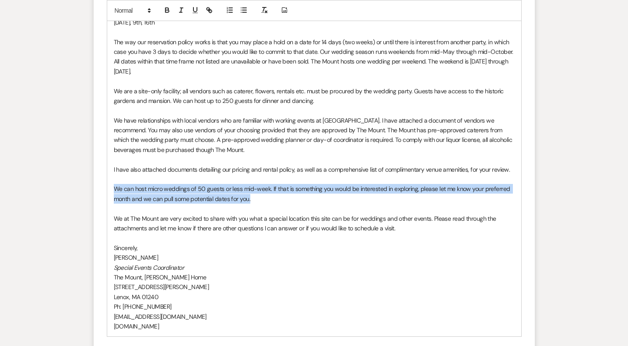
drag, startPoint x: 262, startPoint y: 200, endPoint x: 92, endPoint y: 187, distance: 170.8
click at [167, 11] on icon "button" at bounding box center [167, 10] width 8 height 8
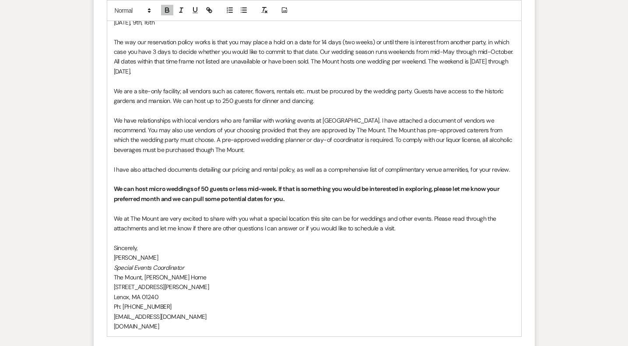
click at [310, 197] on p "We can host micro weddings of 50 guests or less mid-week. If that is something …" at bounding box center [314, 194] width 401 height 20
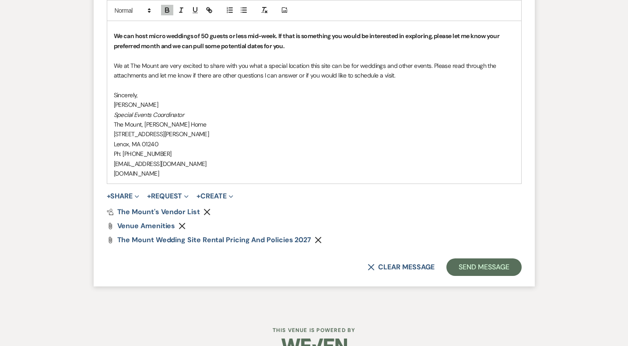
scroll to position [930, 0]
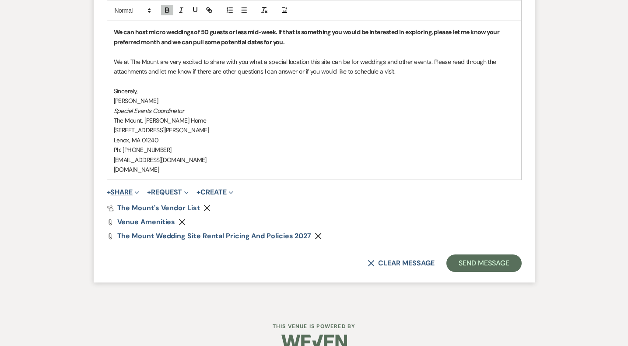
click at [130, 195] on button "+ Share Expand" at bounding box center [123, 192] width 33 height 7
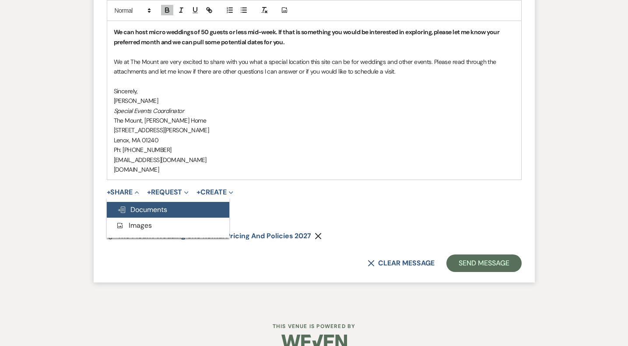
click at [134, 212] on span "Doc Upload Documents" at bounding box center [142, 209] width 50 height 9
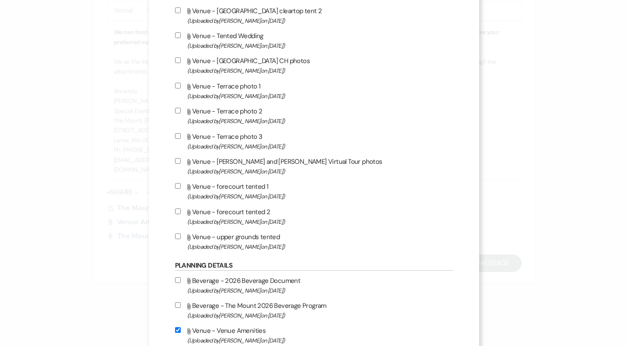
scroll to position [828, 0]
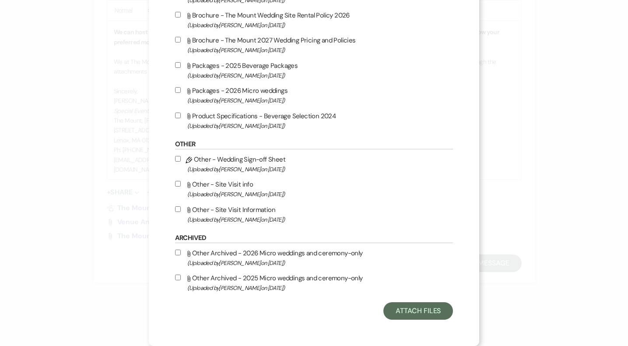
click at [249, 95] on span "(Uploaded by Faith Linz on Jan 8th, 2025 )" at bounding box center [320, 100] width 266 height 10
click at [181, 93] on input "Attach File Packages - 2026 Micro weddings (Uploaded by Faith Linz on Jan 8th, …" at bounding box center [178, 90] width 6 height 6
checkbox input "true"
click at [393, 317] on button "Attach Files" at bounding box center [419, 311] width 70 height 18
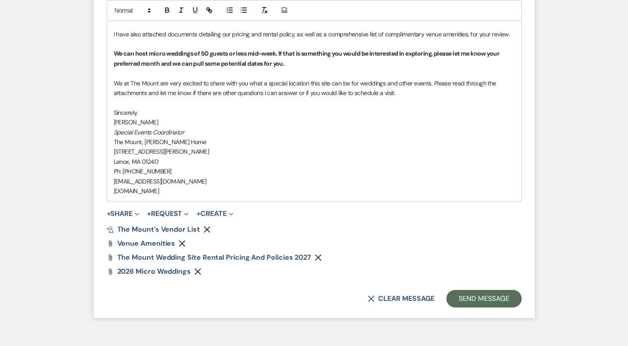
scroll to position [909, 0]
click at [317, 62] on p "We can host micro weddings of 50 guests or less mid-week. If that is something …" at bounding box center [314, 58] width 401 height 20
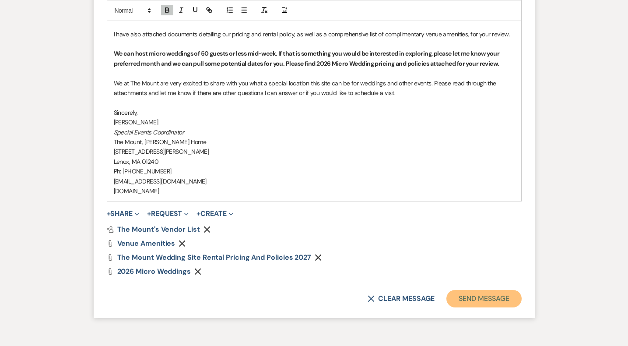
click at [489, 297] on button "Send Message" at bounding box center [484, 299] width 75 height 18
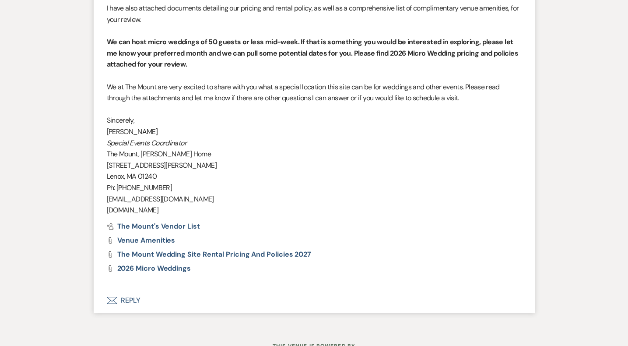
scroll to position [835, 0]
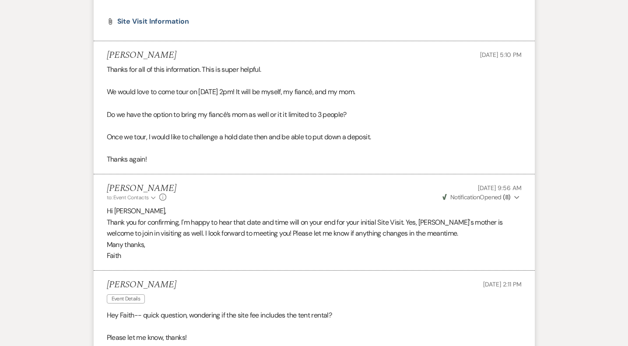
scroll to position [2317, 0]
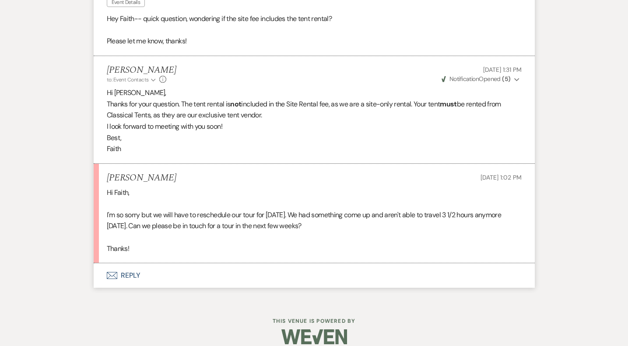
click at [124, 263] on button "Envelope Reply" at bounding box center [314, 275] width 441 height 25
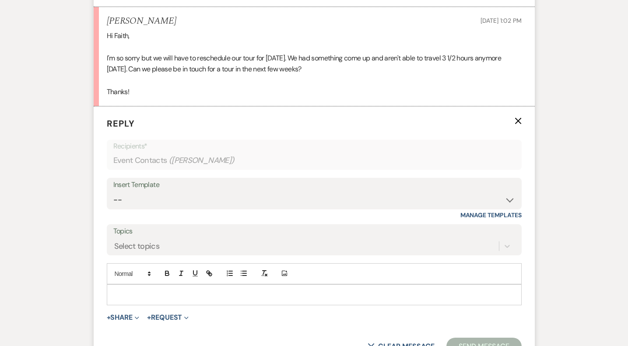
scroll to position [2477, 0]
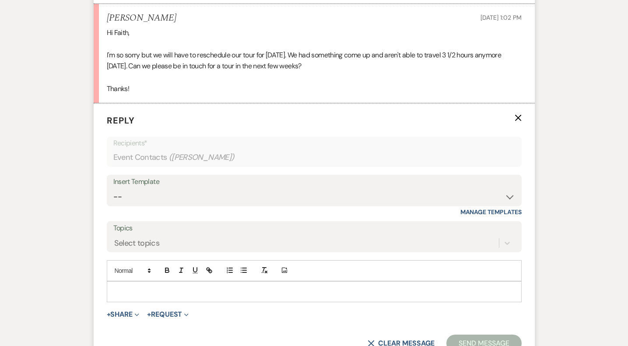
click at [142, 287] on p at bounding box center [314, 292] width 401 height 10
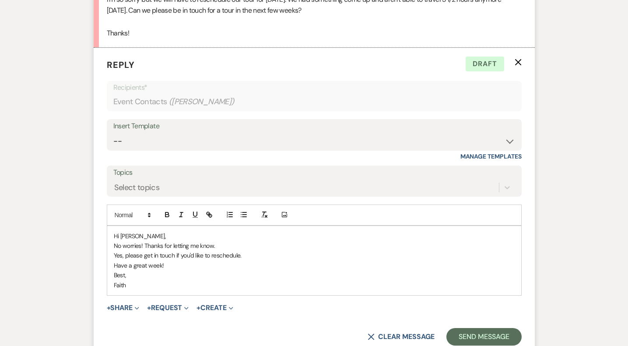
scroll to position [2535, 0]
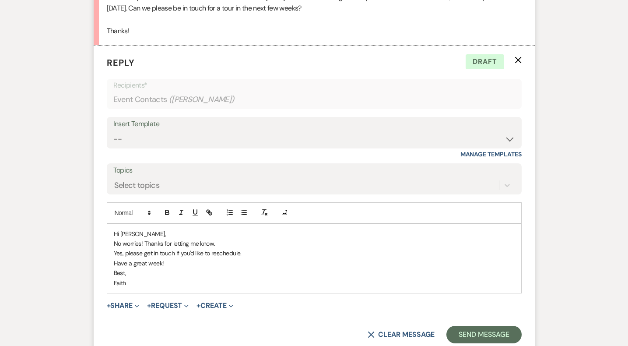
click at [114, 248] on p "Yes, please get in touch if you'd like to reschedule." at bounding box center [314, 253] width 401 height 10
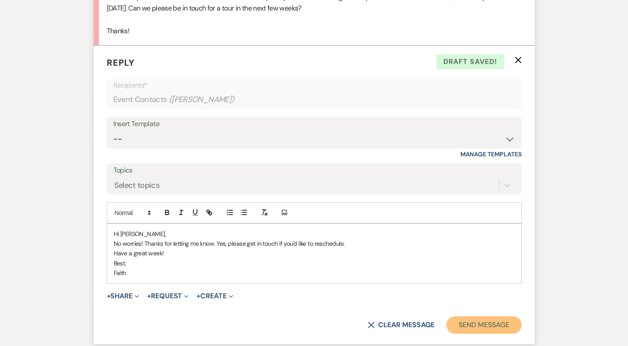
click at [476, 316] on button "Send Message" at bounding box center [484, 325] width 75 height 18
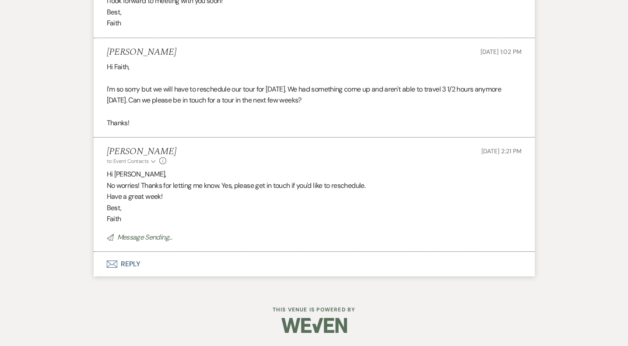
scroll to position [2431, 0]
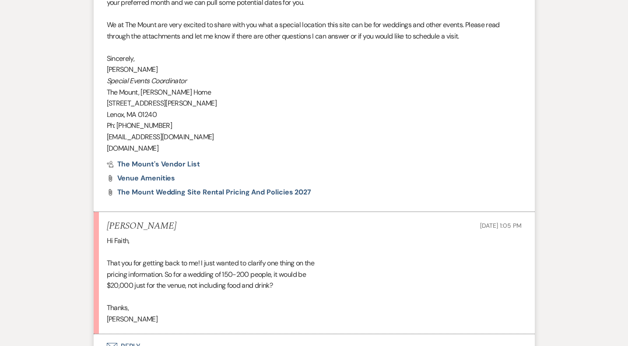
scroll to position [966, 0]
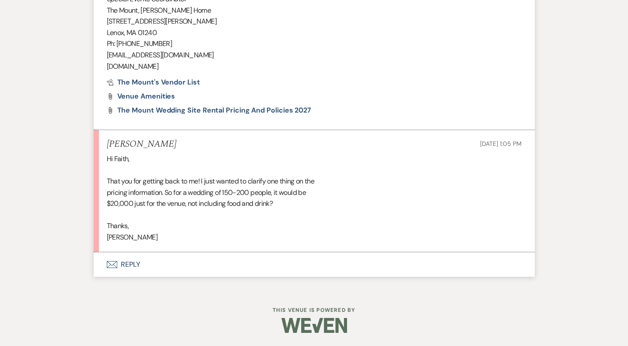
click at [128, 266] on button "Envelope Reply" at bounding box center [314, 264] width 441 height 25
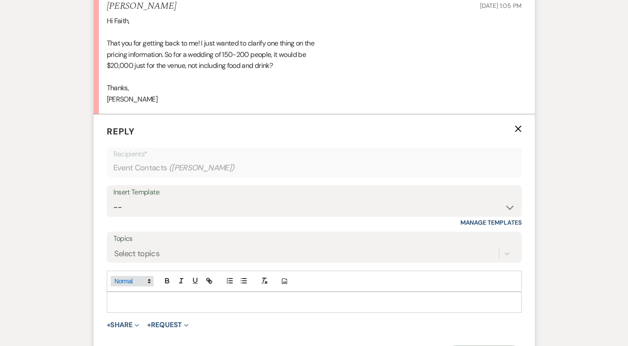
scroll to position [1116, 0]
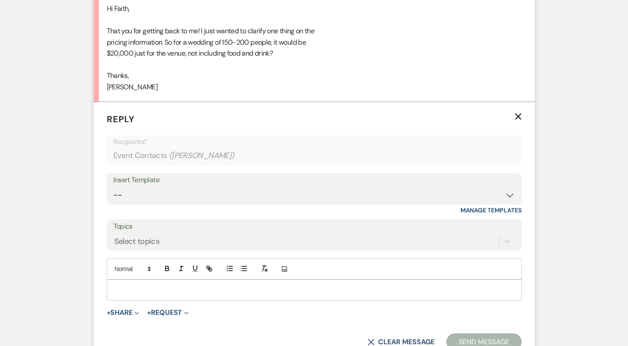
click at [143, 295] on div at bounding box center [314, 290] width 414 height 20
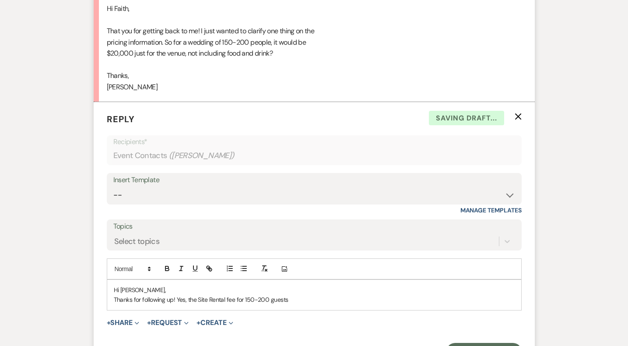
click at [241, 298] on p "Thanks for following up! Yes, the Site Rental fee for 150-200 guests" at bounding box center [314, 300] width 401 height 10
click at [337, 299] on p "Thanks for following up! Yes, the Site Rental fee for a wedding of 150-200 gues…" at bounding box center [314, 300] width 401 height 10
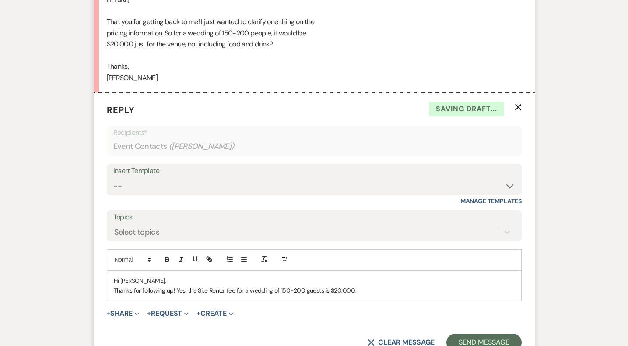
scroll to position [1135, 0]
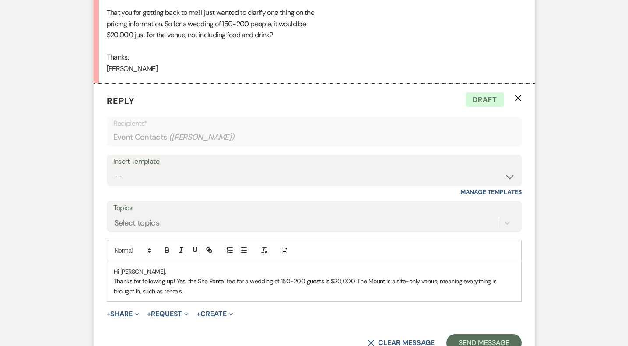
click at [172, 280] on p "Thanks for following up! Yes, the Site Rental fee for a wedding of 150-200 gues…" at bounding box center [314, 286] width 401 height 20
click at [283, 286] on p "Thanks for following up! Yes, the Site Rental fee for a wedding of 150-200 gues…" at bounding box center [314, 286] width 401 height 20
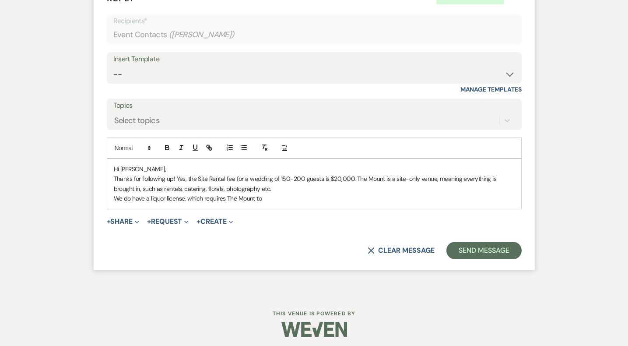
scroll to position [1241, 0]
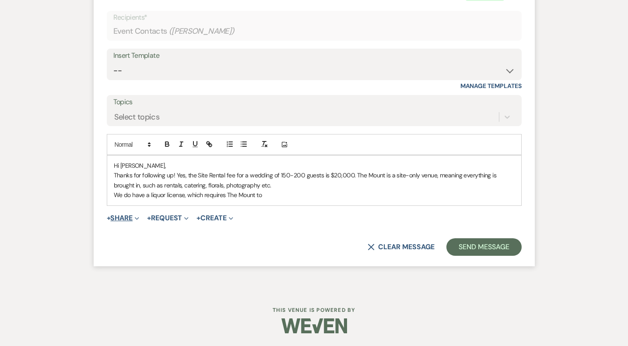
click at [122, 216] on button "+ Share Expand" at bounding box center [123, 218] width 33 height 7
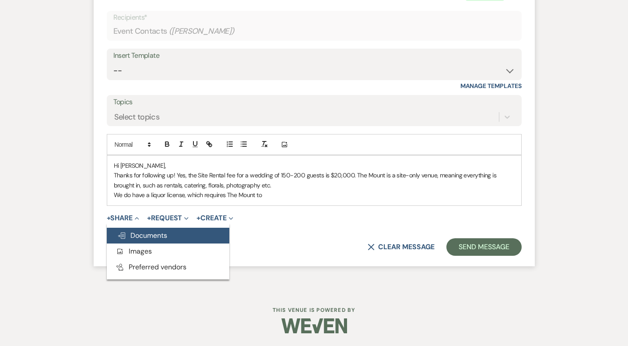
click at [134, 236] on span "Doc Upload Documents" at bounding box center [142, 235] width 50 height 9
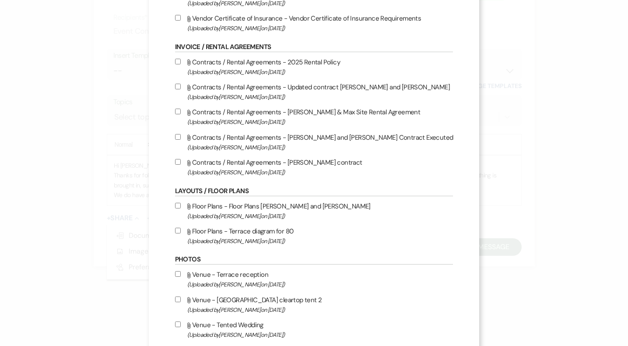
scroll to position [0, 0]
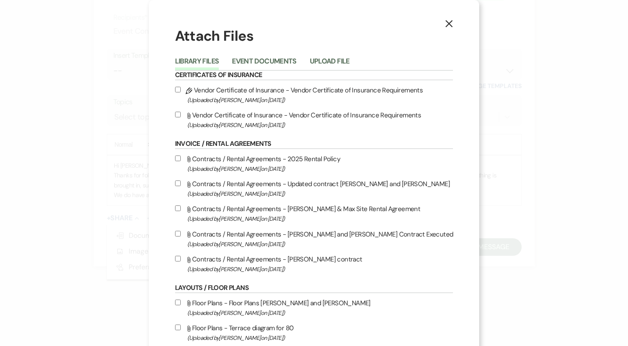
click at [345, 56] on li "Upload File" at bounding box center [336, 63] width 53 height 14
click at [348, 64] on button "Upload File" at bounding box center [330, 64] width 40 height 12
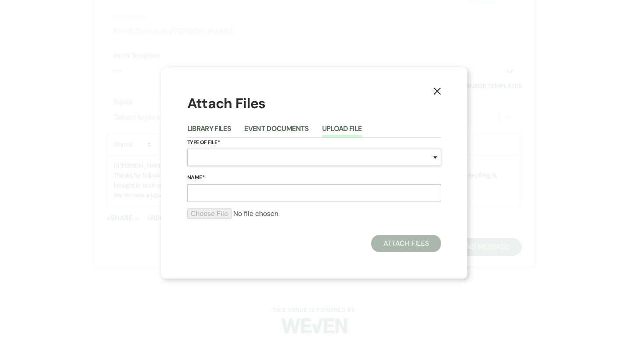
click at [252, 159] on select "Special Event Insurance Vendor Certificate of Insurance Contracts / Rental Agre…" at bounding box center [314, 157] width 254 height 17
select select "67"
click at [234, 187] on input "Name*" at bounding box center [314, 192] width 254 height 17
type input "2027 Beverage Program"
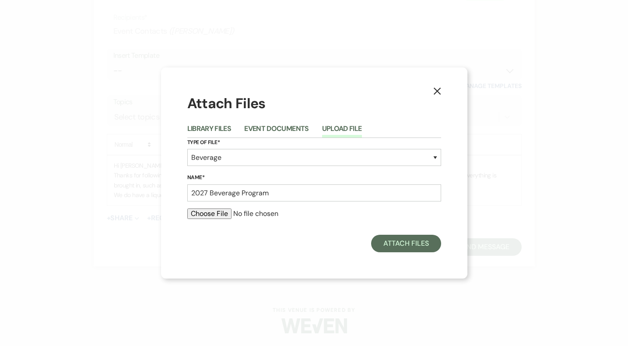
click at [215, 212] on input "file" at bounding box center [314, 213] width 254 height 11
click at [214, 215] on input "file" at bounding box center [314, 213] width 254 height 11
type input "C:\fakepath\2027 Beverage Program - sample.pdf"
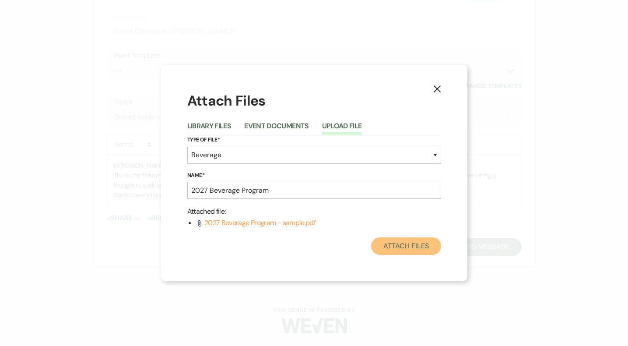
click at [402, 244] on button "Attach Files" at bounding box center [406, 246] width 70 height 18
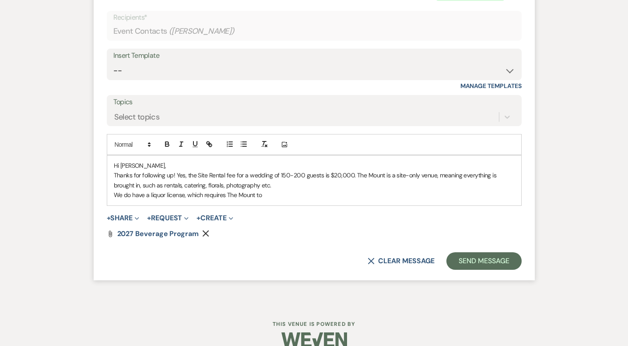
click at [116, 194] on p "We do have a liquor license, which requires The Mount to" at bounding box center [314, 195] width 401 height 10
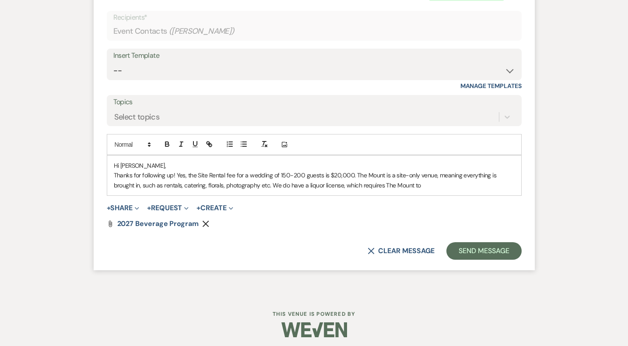
click at [405, 184] on p "Thanks for following up! Yes, the Site Rental fee for a wedding of 150-200 gues…" at bounding box center [314, 180] width 401 height 20
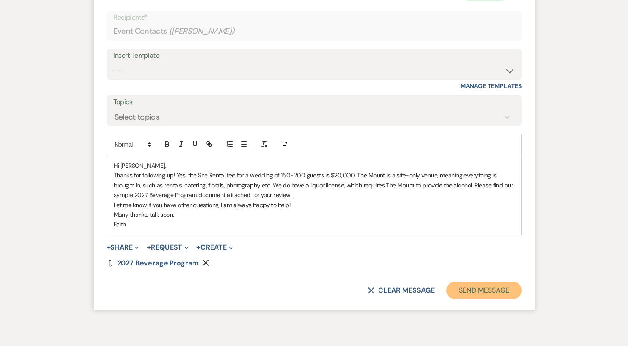
click at [465, 293] on button "Send Message" at bounding box center [484, 291] width 75 height 18
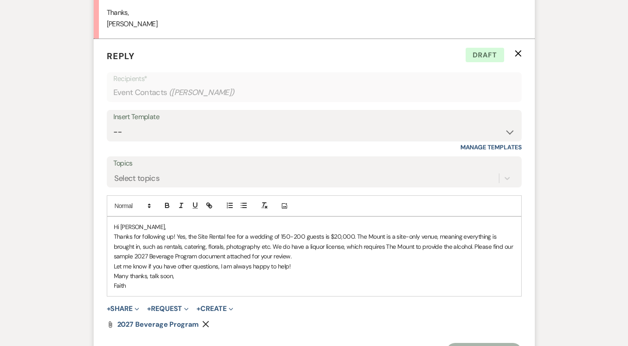
scroll to position [1165, 0]
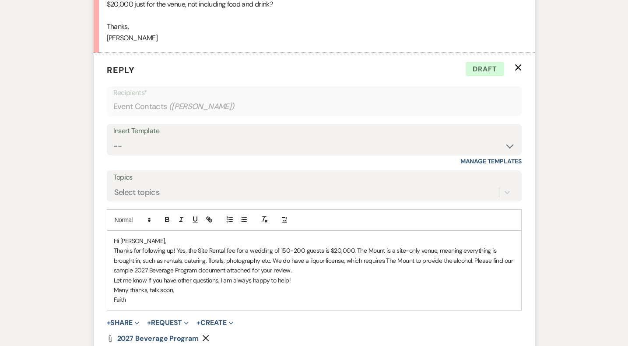
click at [278, 182] on label "Topics" at bounding box center [314, 177] width 402 height 13
click at [115, 186] on input "Topics" at bounding box center [114, 192] width 1 height 12
click at [279, 190] on div "Select topics" at bounding box center [306, 191] width 386 height 15
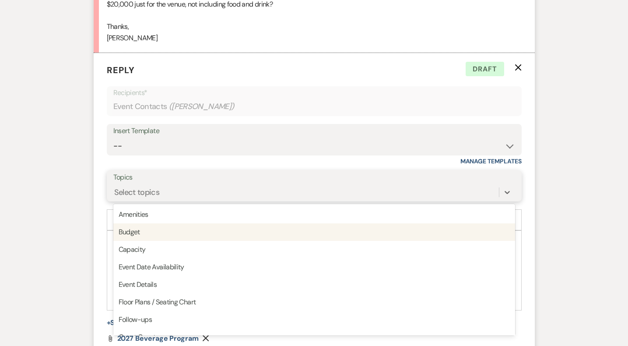
click at [254, 239] on div "Budget" at bounding box center [314, 232] width 402 height 18
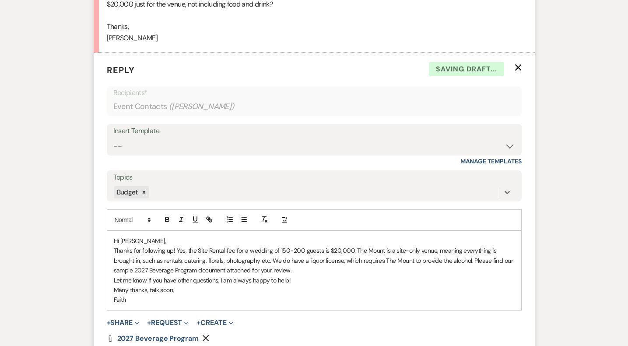
click at [346, 288] on p "Many thanks, talk soon," at bounding box center [314, 290] width 401 height 10
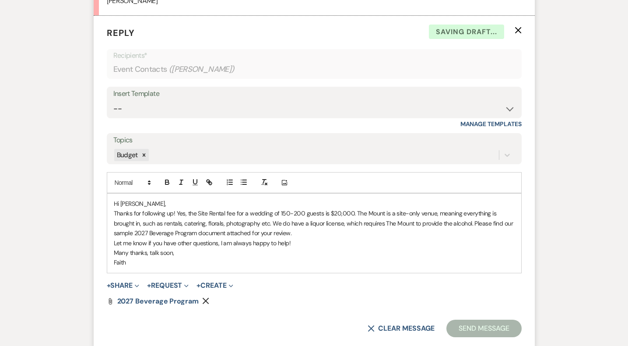
scroll to position [1252, 0]
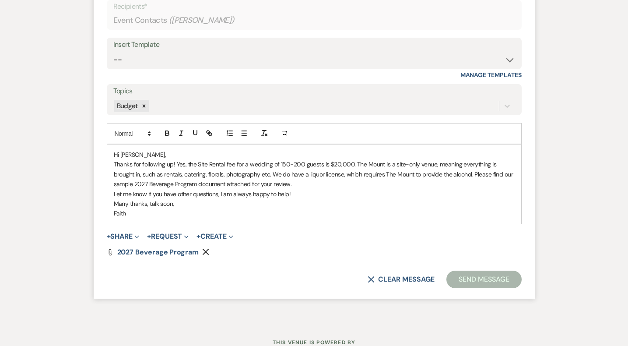
click at [462, 276] on button "Send Message" at bounding box center [484, 280] width 75 height 18
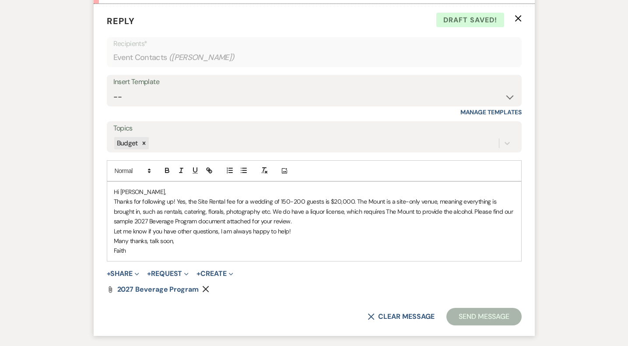
scroll to position [1284, 0]
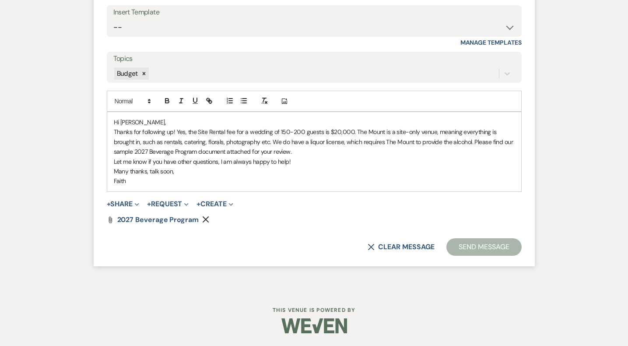
click at [349, 155] on p "Thanks for following up! Yes, the Site Rental fee for a wedding of 150-200 gues…" at bounding box center [314, 141] width 401 height 29
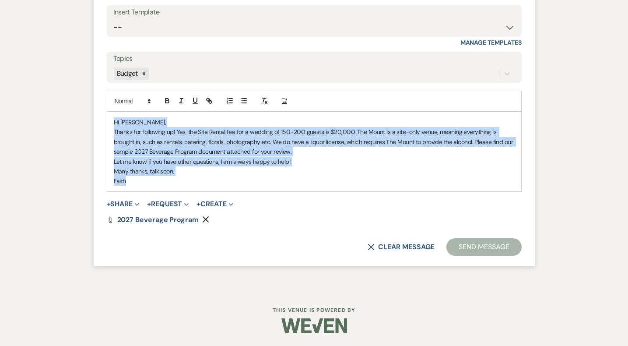
drag, startPoint x: 143, startPoint y: 183, endPoint x: 62, endPoint y: 108, distance: 110.9
copy div "Hi Lindsay, Thanks for following up! Yes, the Site Rental fee for a wedding of …"
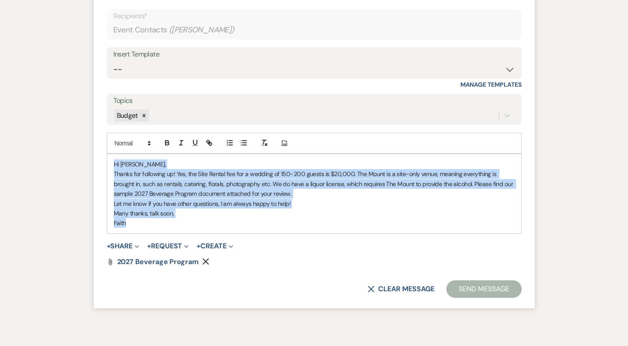
scroll to position [1256, 0]
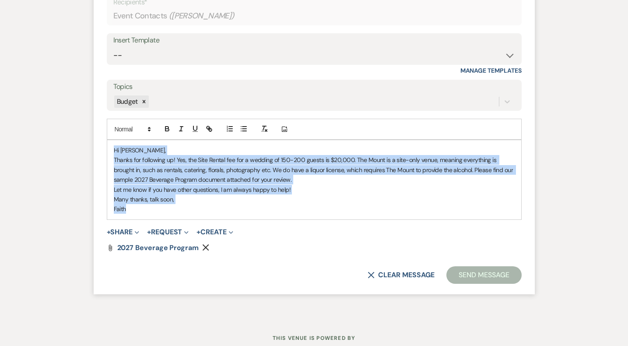
click at [472, 277] on button "Send Message" at bounding box center [484, 275] width 75 height 18
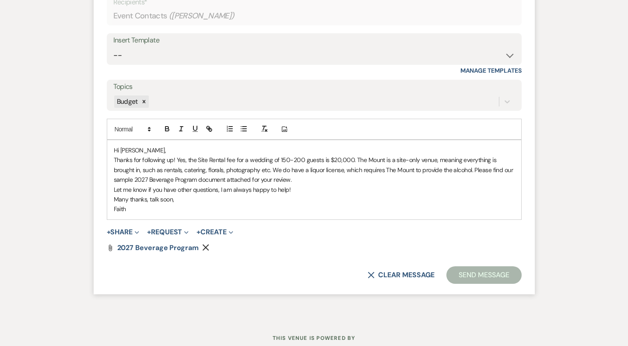
click at [446, 209] on p "Faith" at bounding box center [314, 209] width 401 height 10
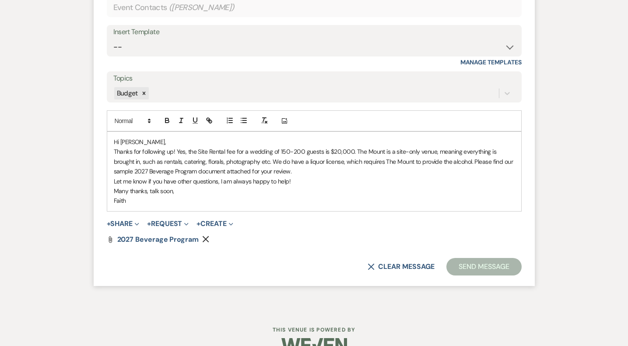
scroll to position [1284, 0]
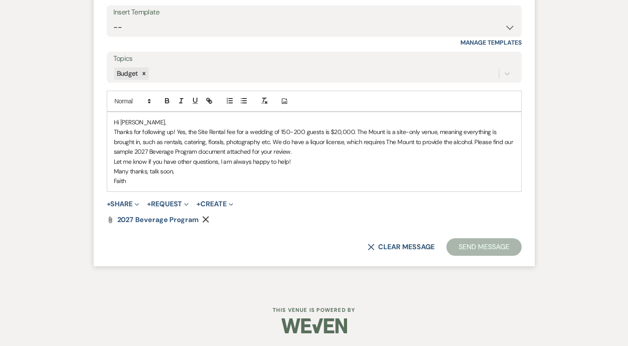
click at [490, 250] on button "Send Message" at bounding box center [484, 247] width 75 height 18
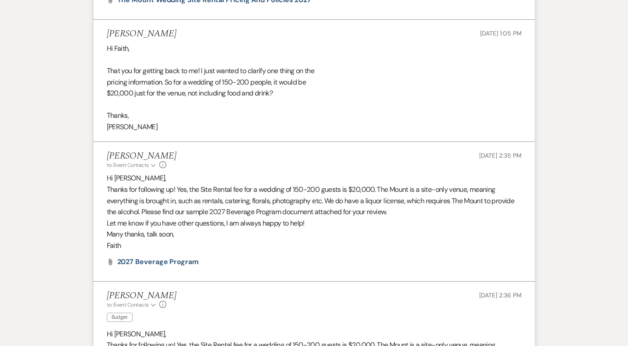
scroll to position [1076, 0]
click at [520, 170] on li "[PERSON_NAME] to: Event Contacts Expand Info [DATE] 2:35 PM Hi [PERSON_NAME], T…" at bounding box center [314, 212] width 441 height 140
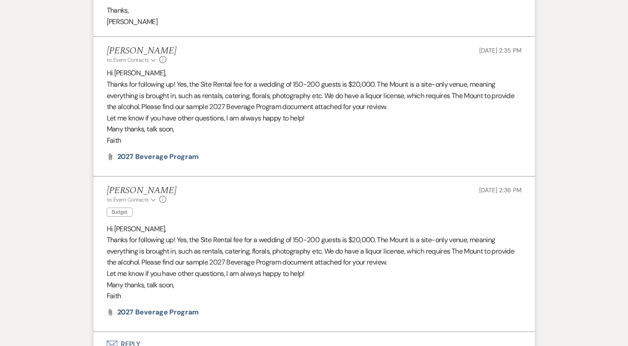
scroll to position [1234, 0]
